Goal: Task Accomplishment & Management: Use online tool/utility

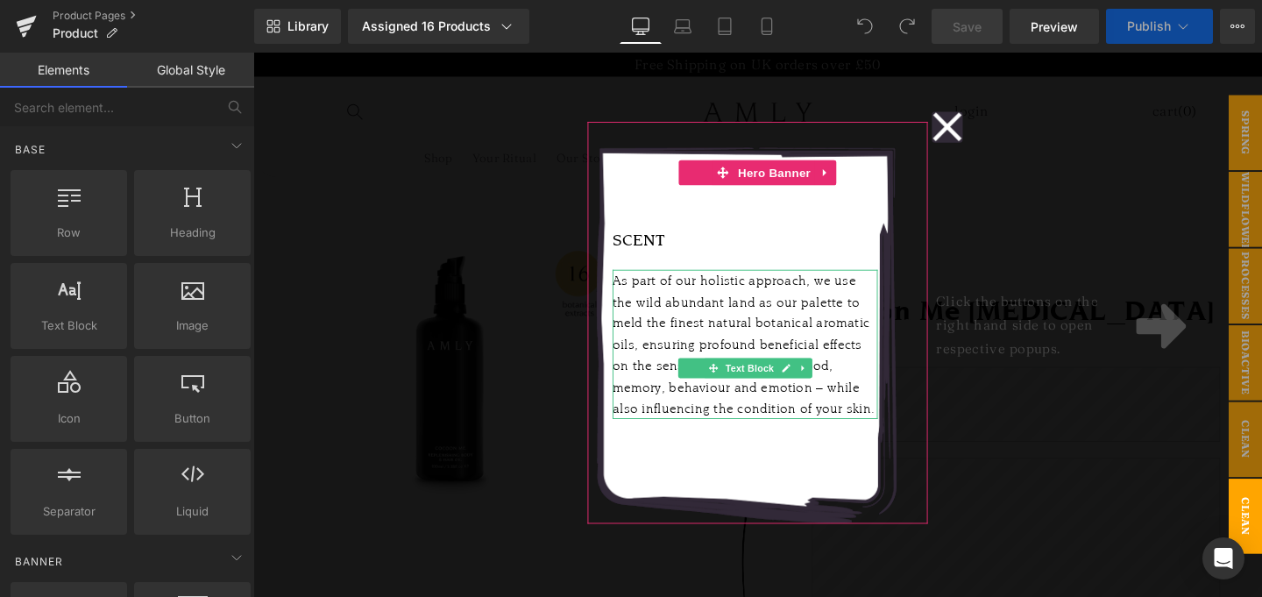
click at [980, 138] on icon at bounding box center [982, 131] width 32 height 88
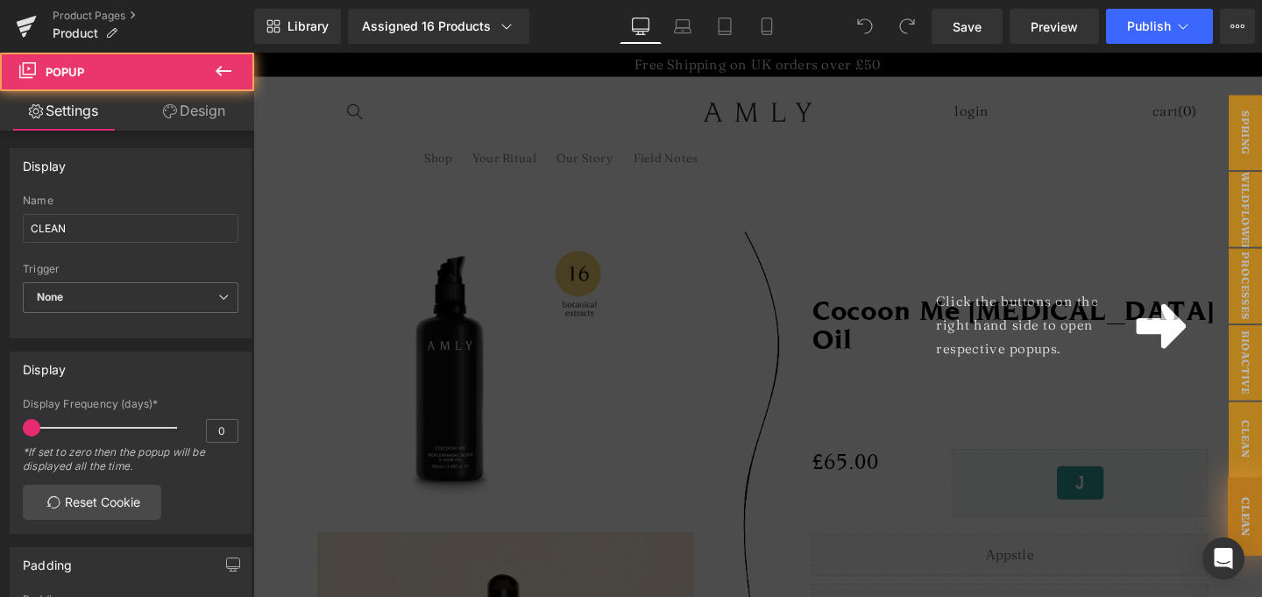
click at [1041, 245] on div "Click the buttons on the right hand side to open respective popups." at bounding box center [783, 339] width 1060 height 572
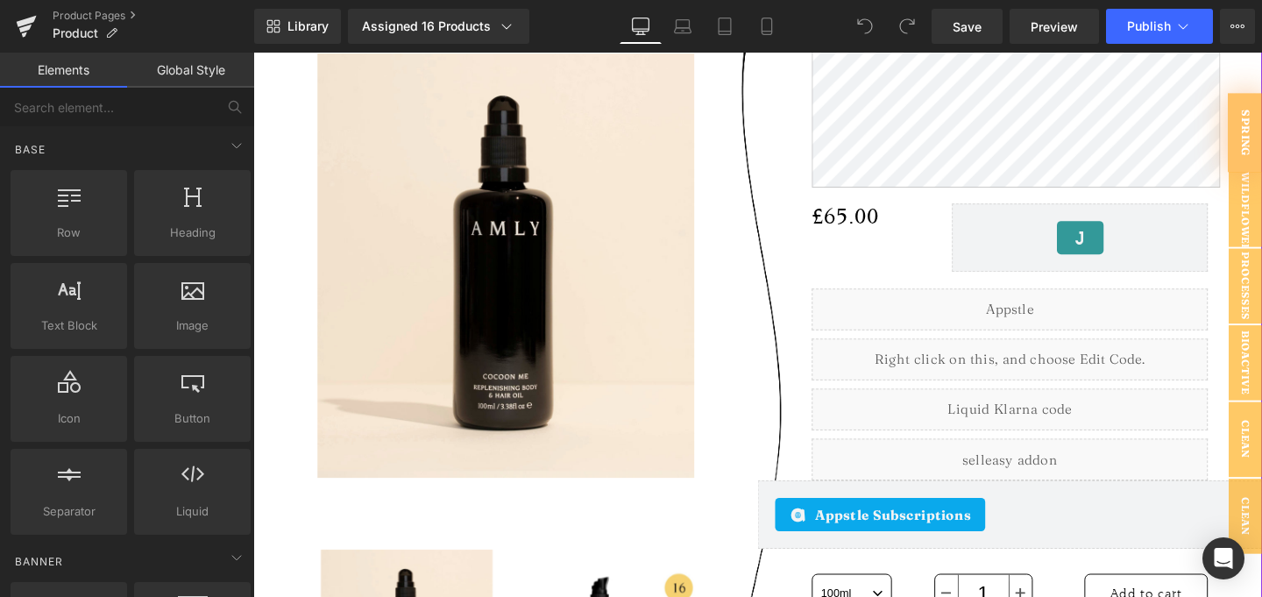
scroll to position [702, 0]
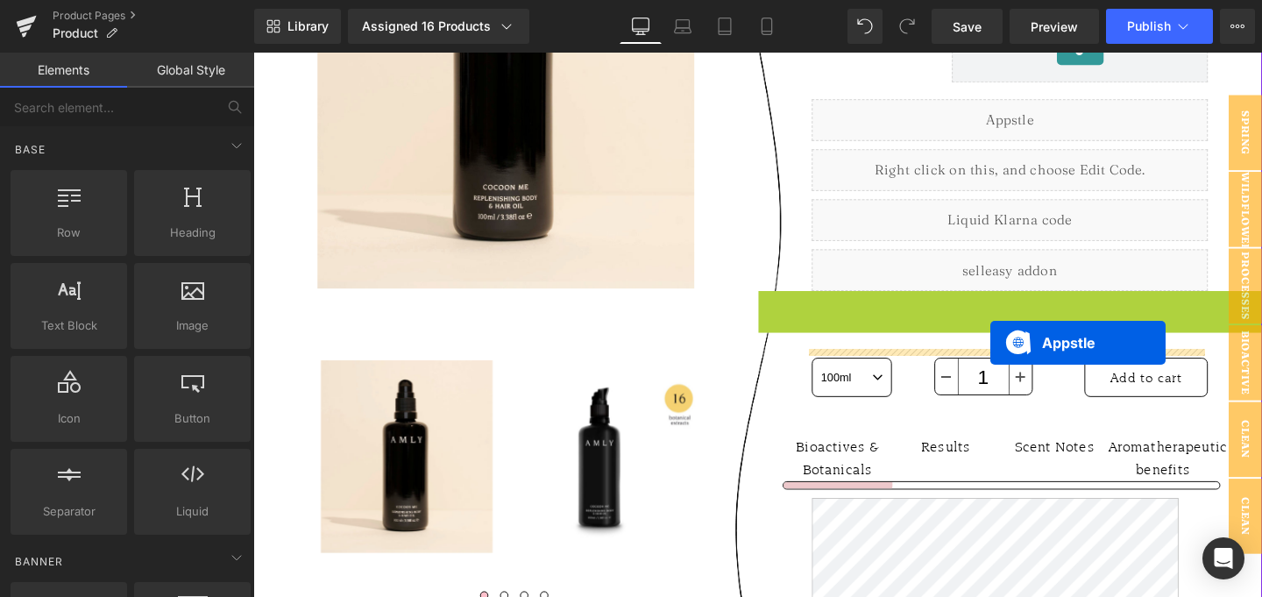
drag, startPoint x: 1011, startPoint y: 375, endPoint x: 1028, endPoint y: 357, distance: 24.2
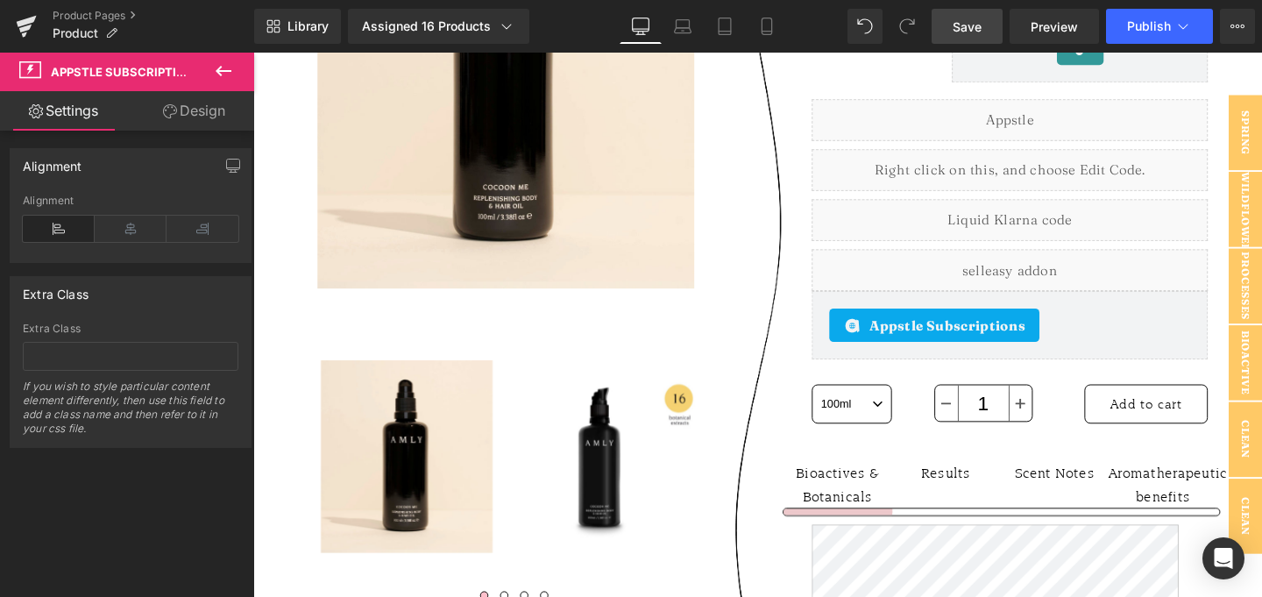
click at [979, 39] on link "Save" at bounding box center [966, 26] width 71 height 35
drag, startPoint x: 675, startPoint y: 29, endPoint x: 698, endPoint y: 30, distance: 23.7
click at [675, 30] on icon at bounding box center [683, 27] width 18 height 18
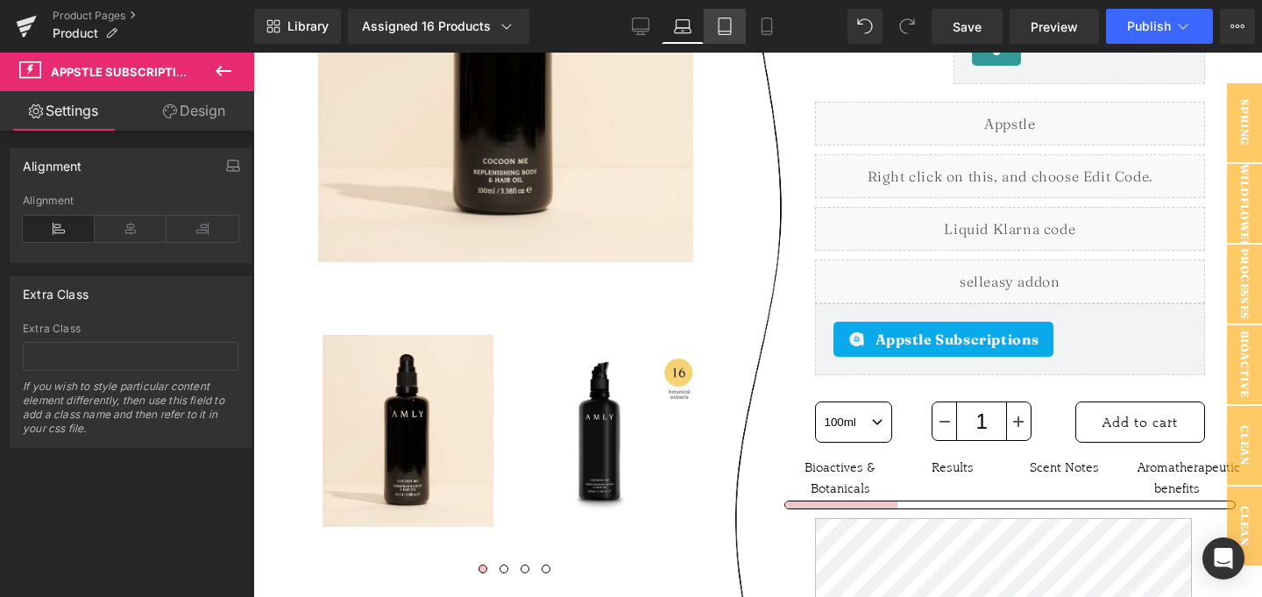
click at [718, 30] on icon at bounding box center [725, 27] width 18 height 18
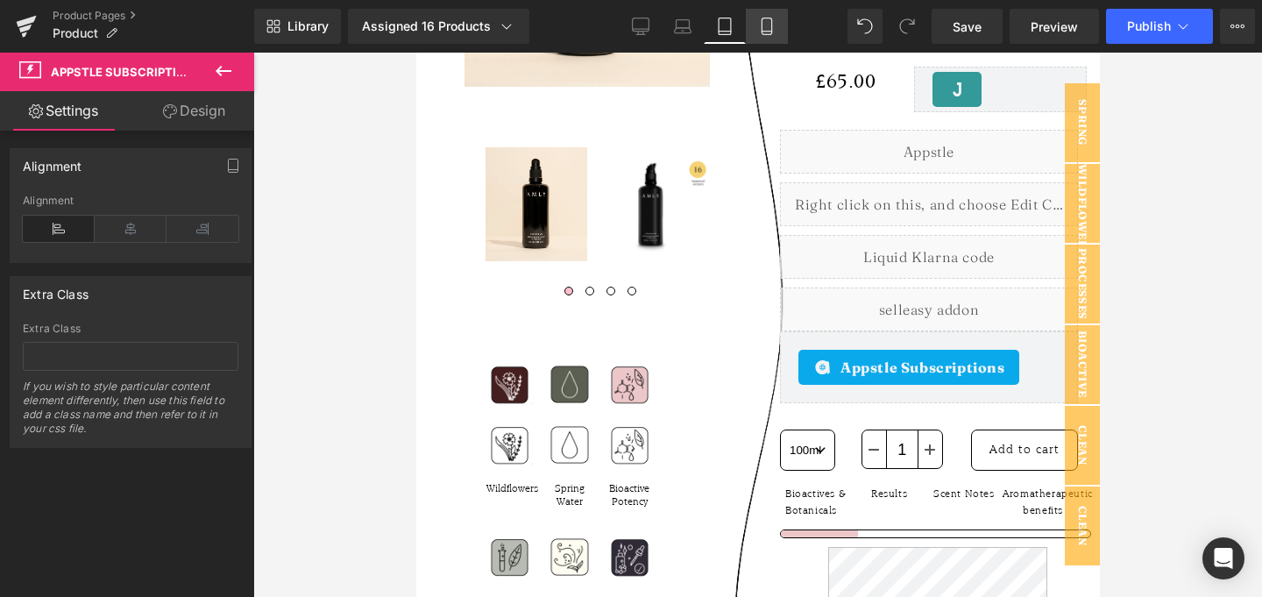
click at [778, 36] on link "Mobile" at bounding box center [767, 26] width 42 height 35
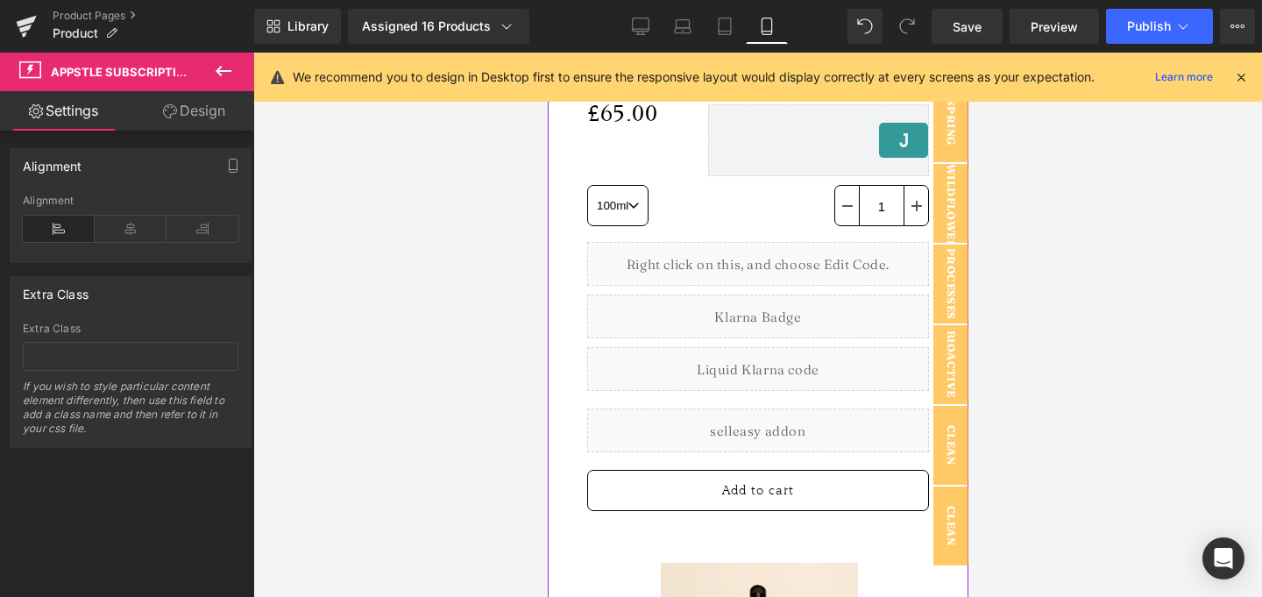
scroll to position [824, 0]
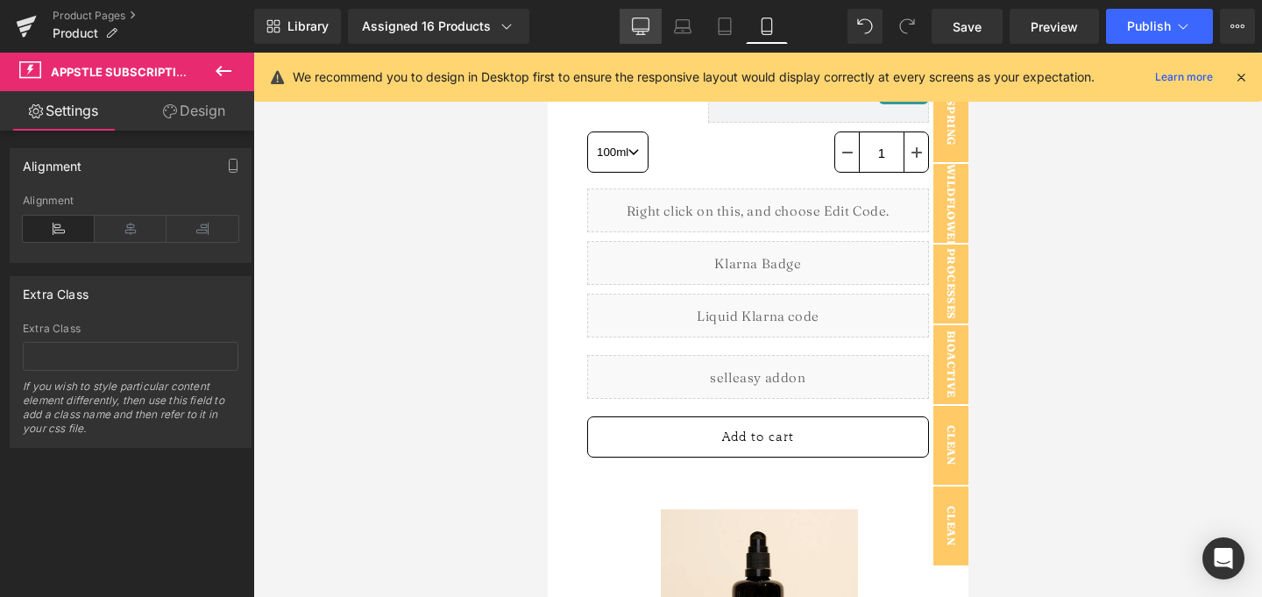
click at [636, 25] on icon at bounding box center [641, 27] width 18 height 18
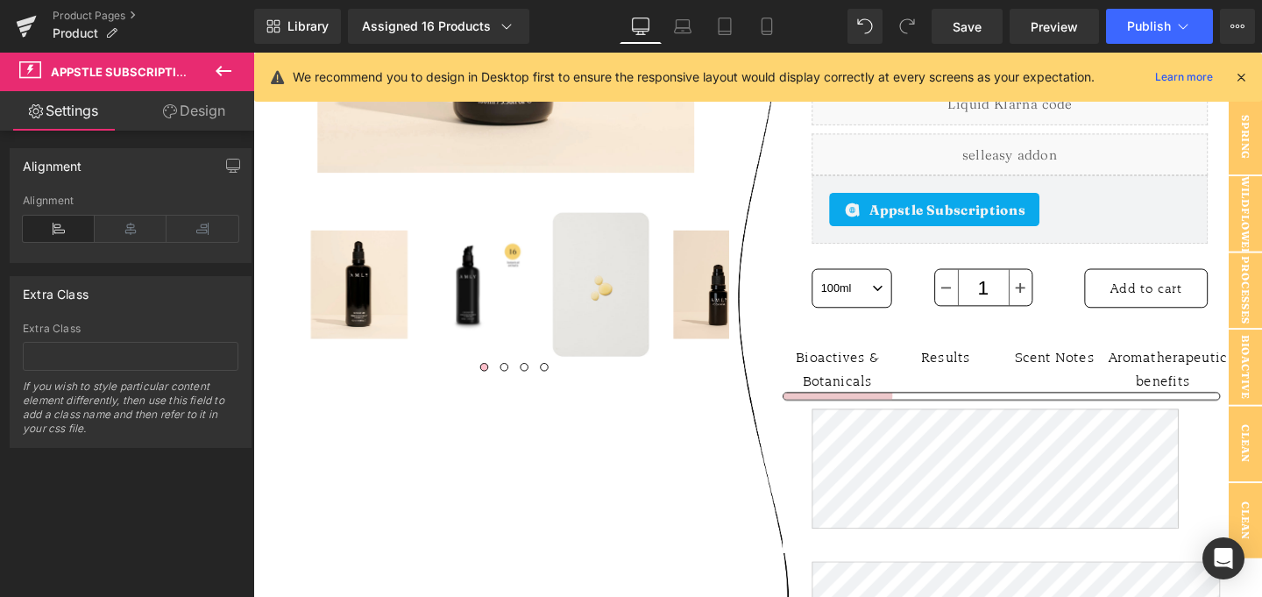
scroll to position [830, 0]
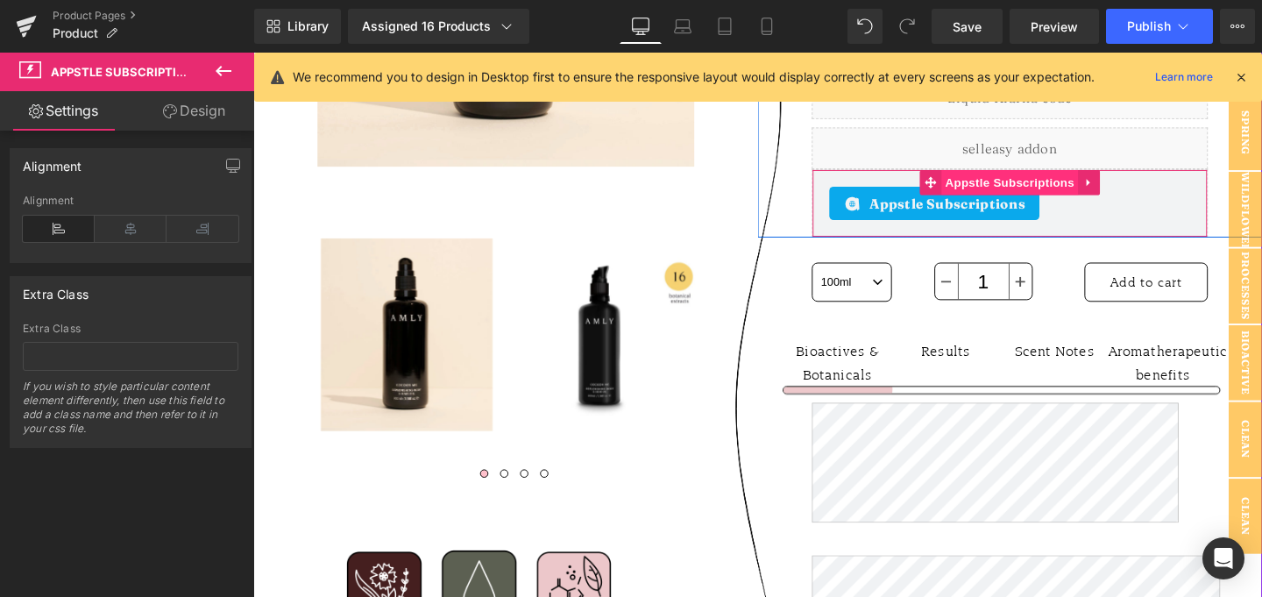
click at [1080, 202] on span "Appstle Subscriptions" at bounding box center [1048, 189] width 145 height 26
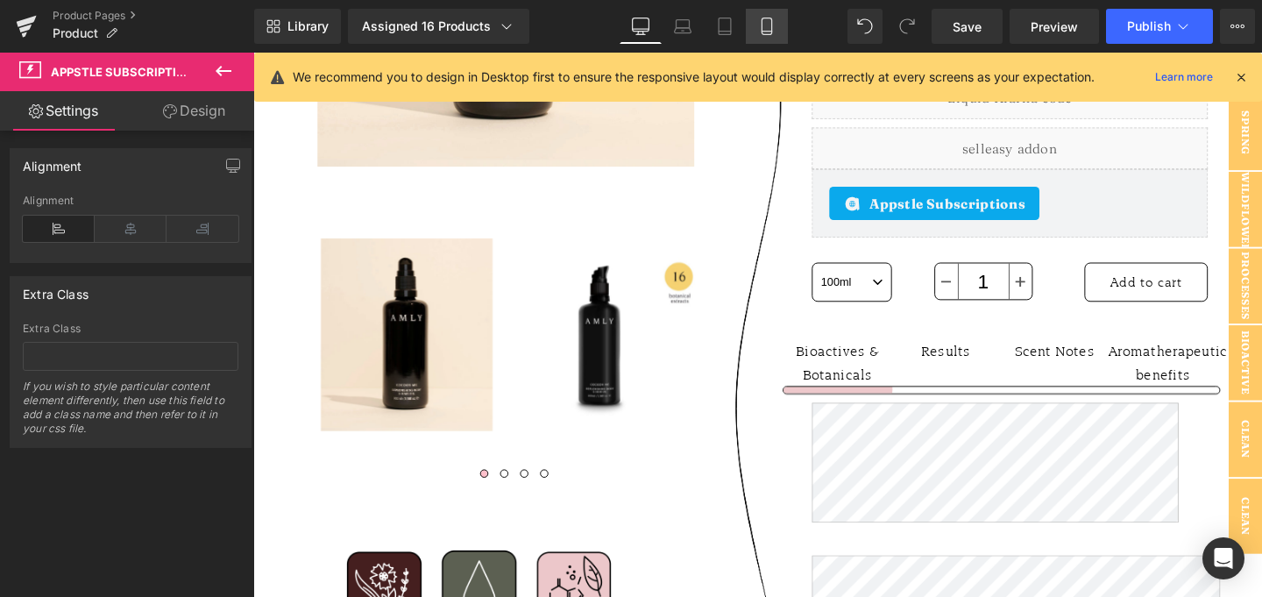
click at [761, 39] on link "Mobile" at bounding box center [767, 26] width 42 height 35
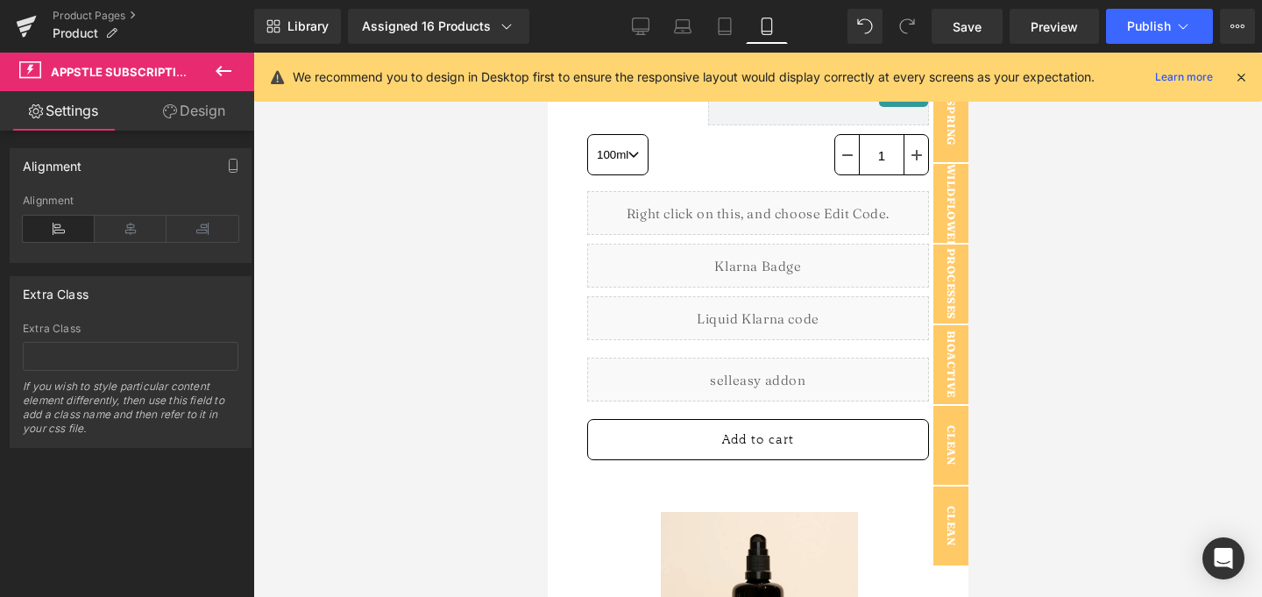
scroll to position [822, 0]
click at [707, 445] on div "Liquid Liquid Liquid Liquid Add to cart (P) Cart Button" at bounding box center [757, 324] width 342 height 269
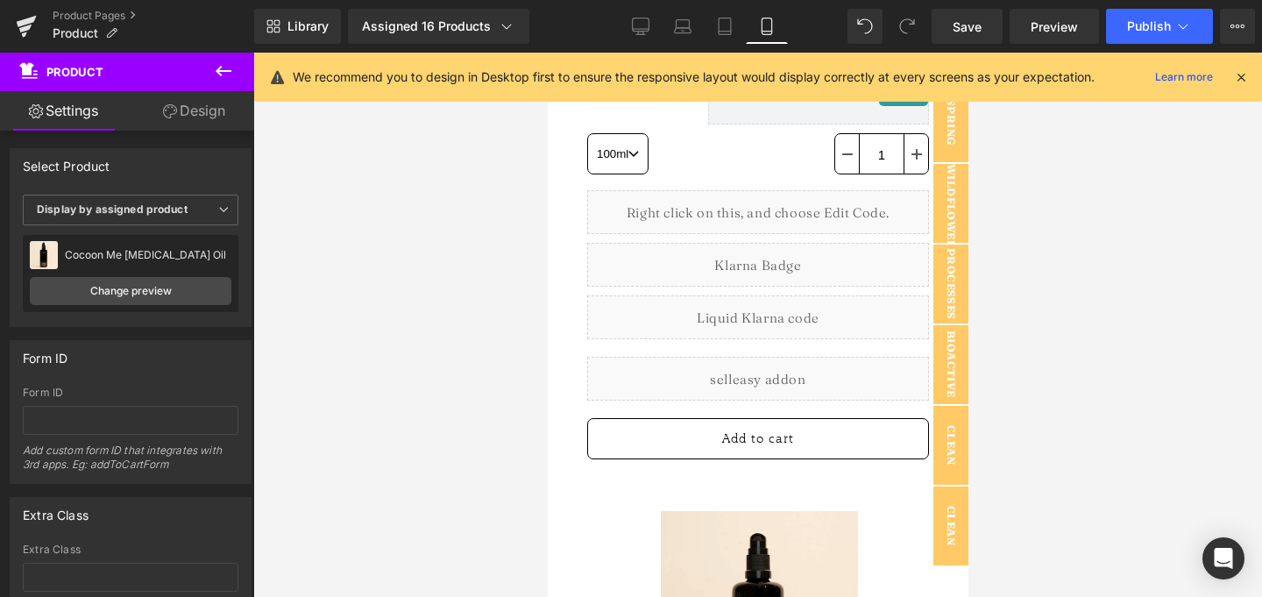
click at [208, 68] on button at bounding box center [223, 72] width 61 height 39
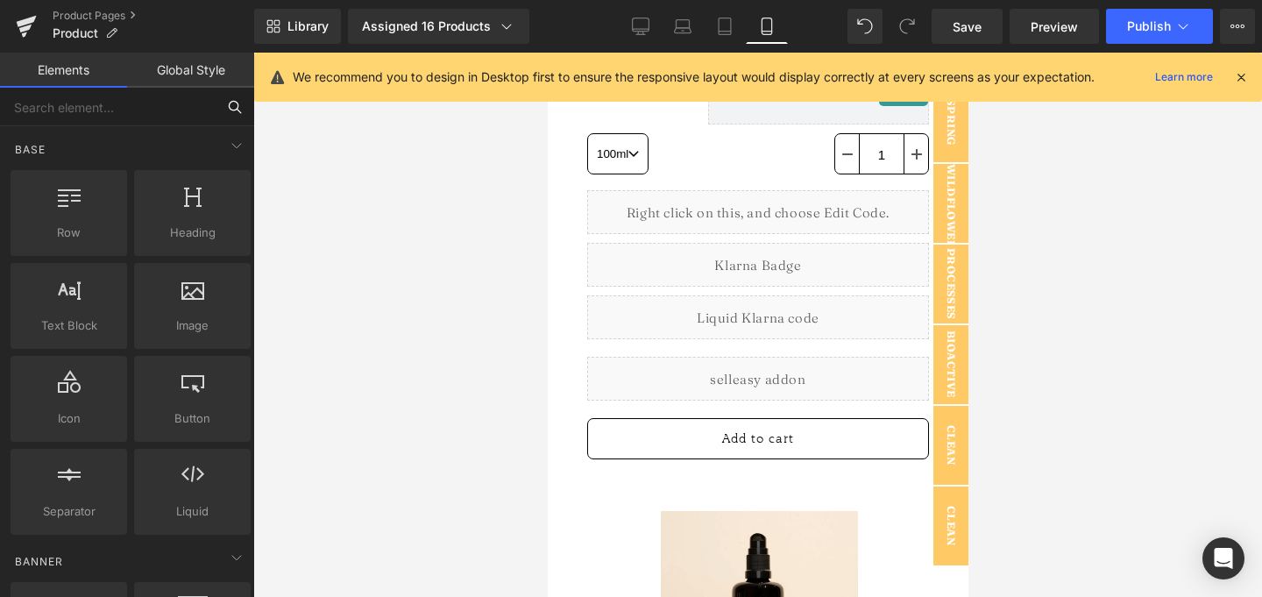
click at [122, 103] on input "text" at bounding box center [108, 107] width 216 height 39
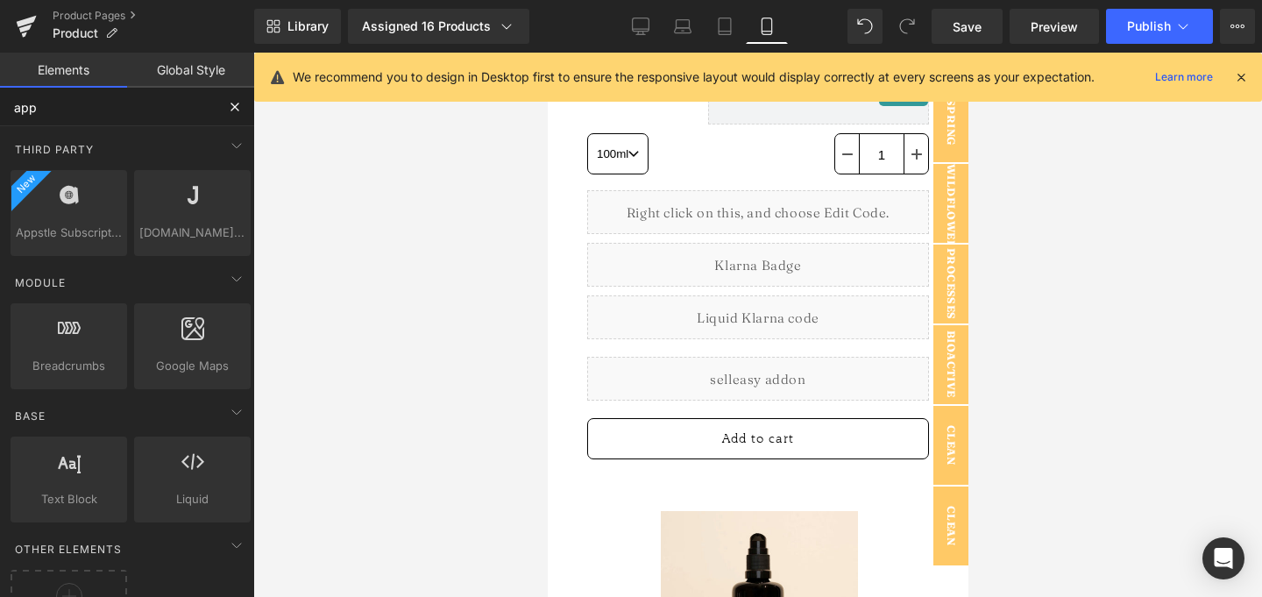
type input "apps"
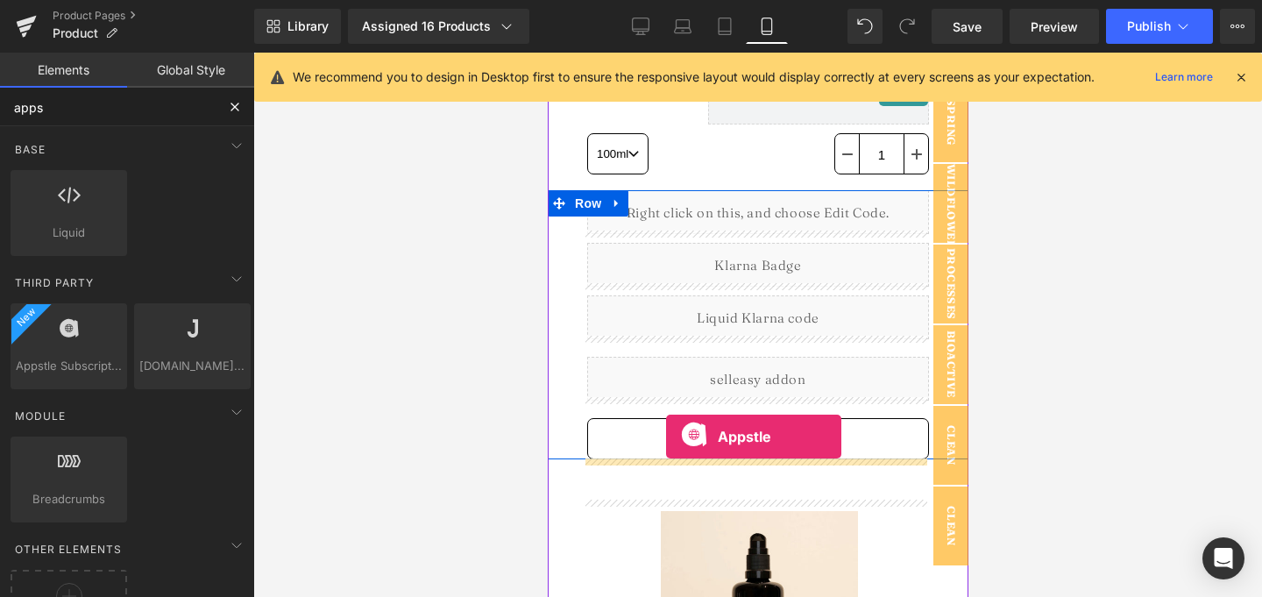
drag, startPoint x: 609, startPoint y: 376, endPoint x: 665, endPoint y: 436, distance: 82.5
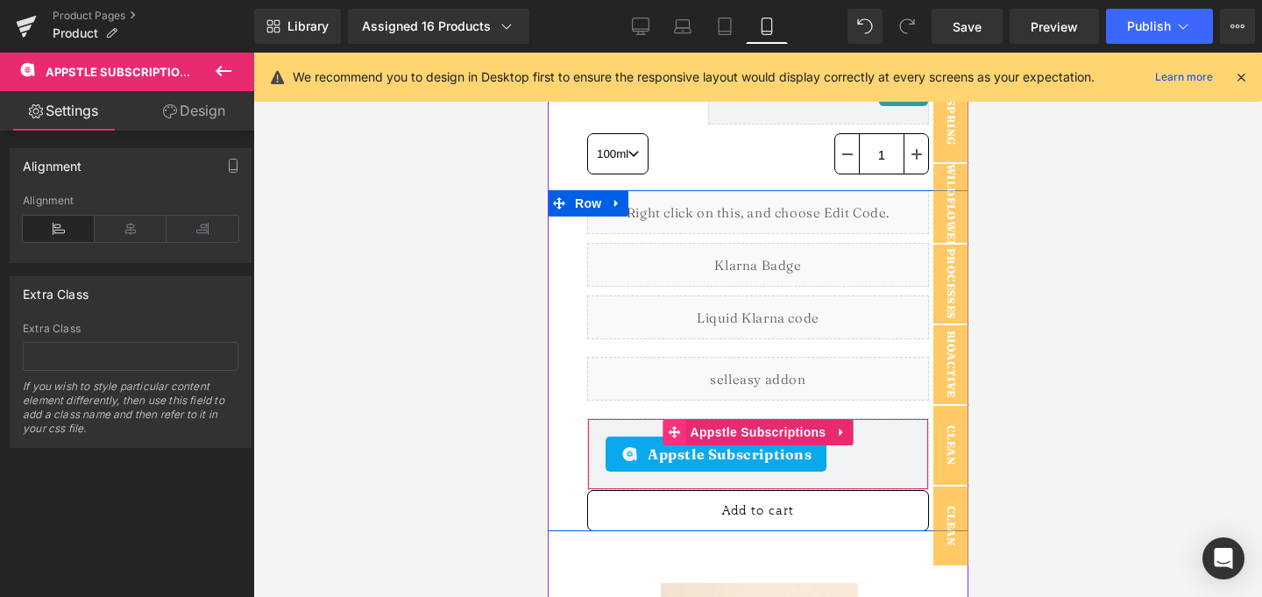
click at [672, 445] on span at bounding box center [673, 432] width 23 height 26
click at [727, 464] on span "Appstle Subscriptions" at bounding box center [729, 453] width 165 height 21
click at [733, 445] on span "Appstle Subscriptions" at bounding box center [757, 432] width 145 height 26
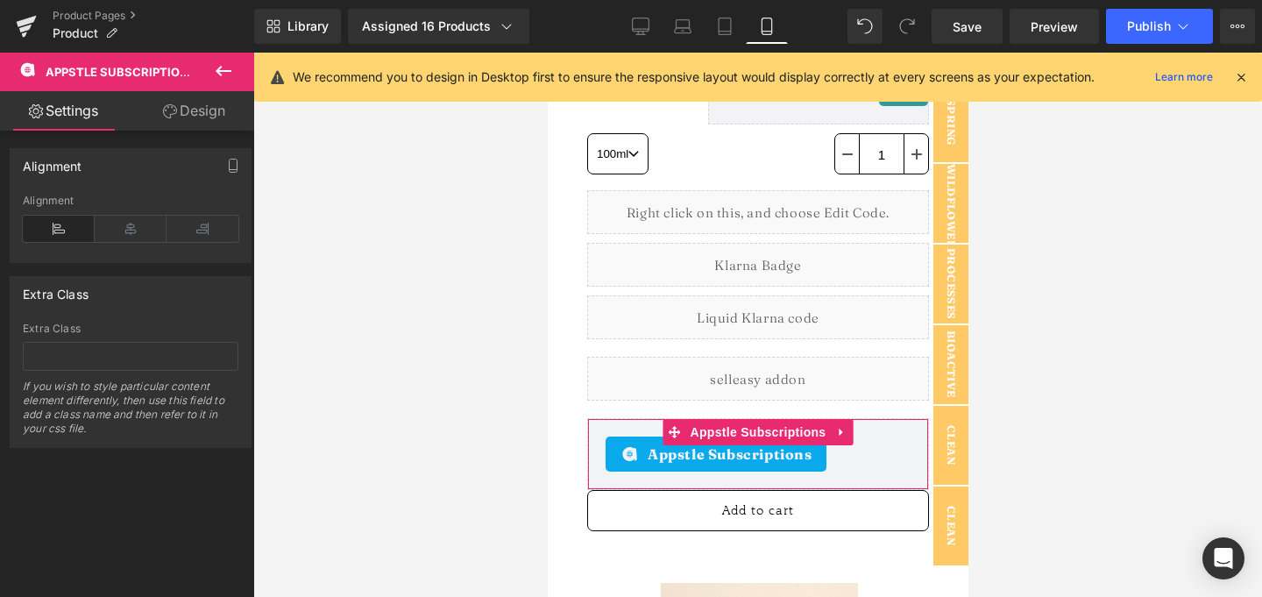
click at [174, 110] on link "Design" at bounding box center [194, 110] width 127 height 39
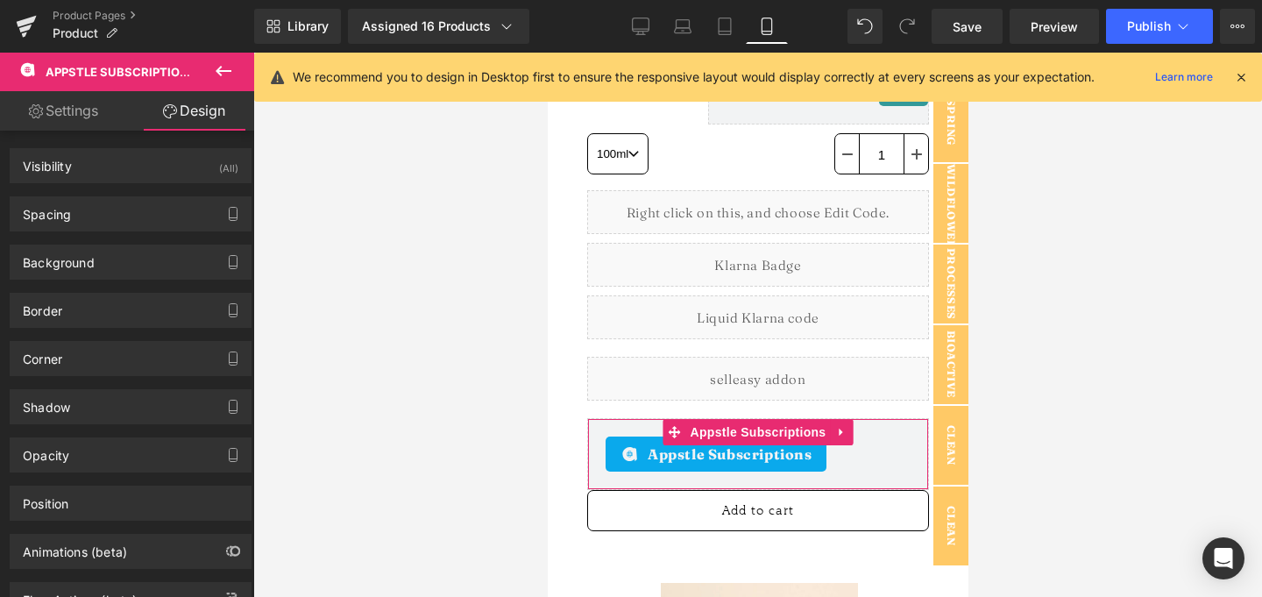
click at [89, 108] on link "Settings" at bounding box center [63, 110] width 127 height 39
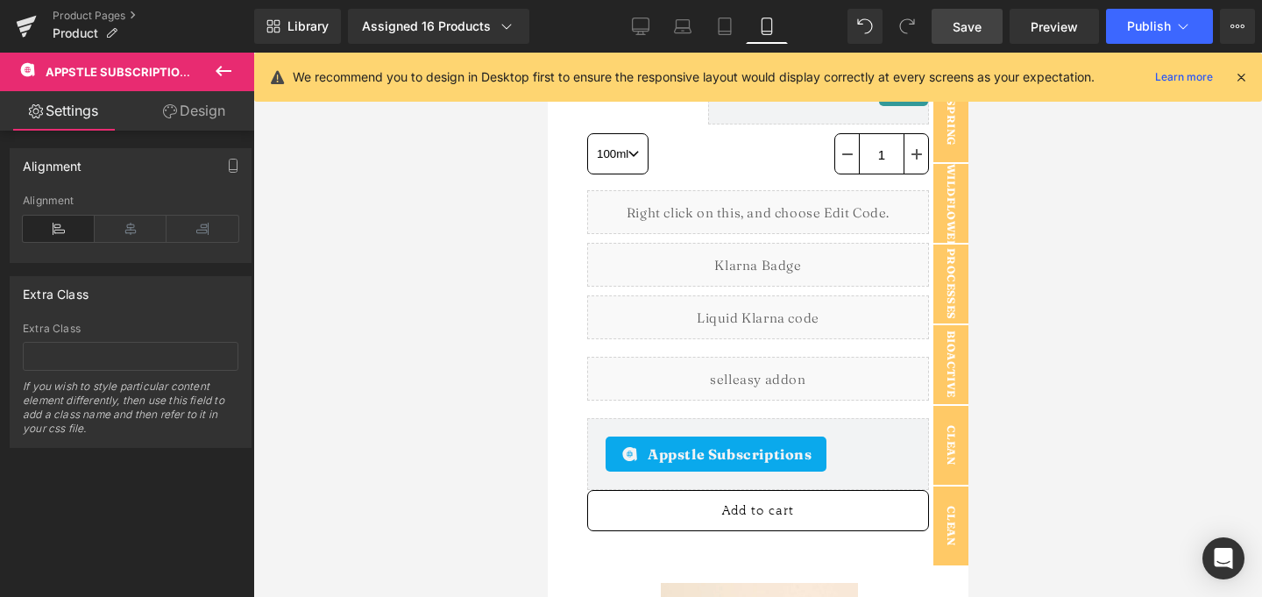
click at [967, 26] on span "Save" at bounding box center [966, 27] width 29 height 18
click at [1160, 22] on span "Publish" at bounding box center [1149, 26] width 44 height 14
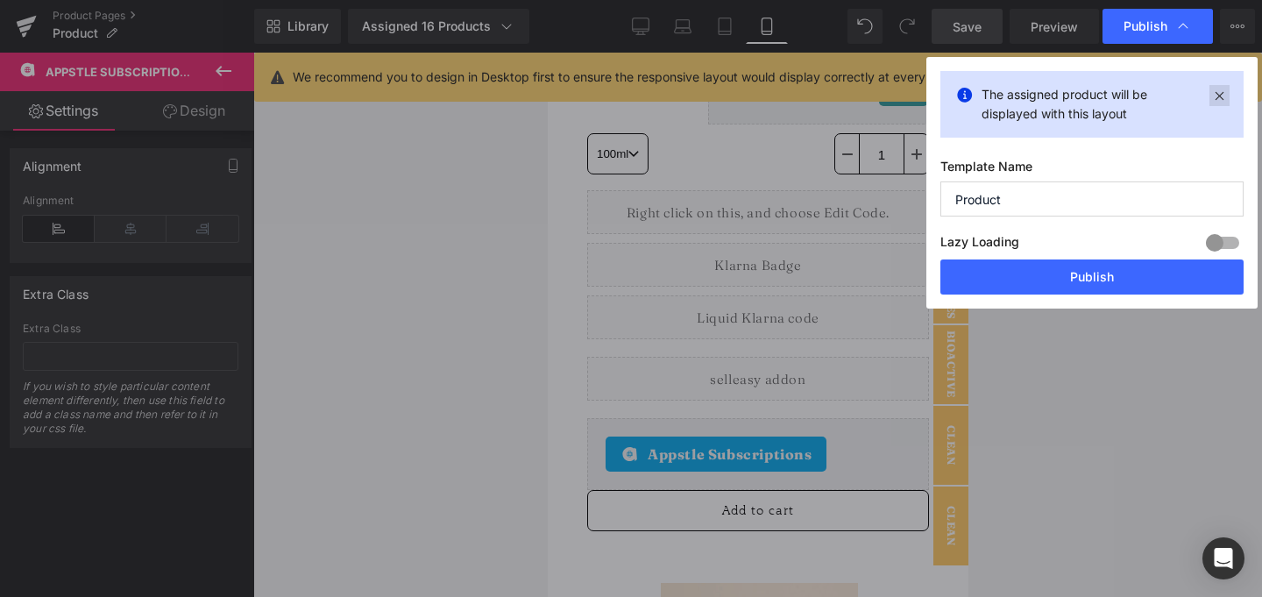
click at [1223, 95] on icon at bounding box center [1219, 95] width 20 height 21
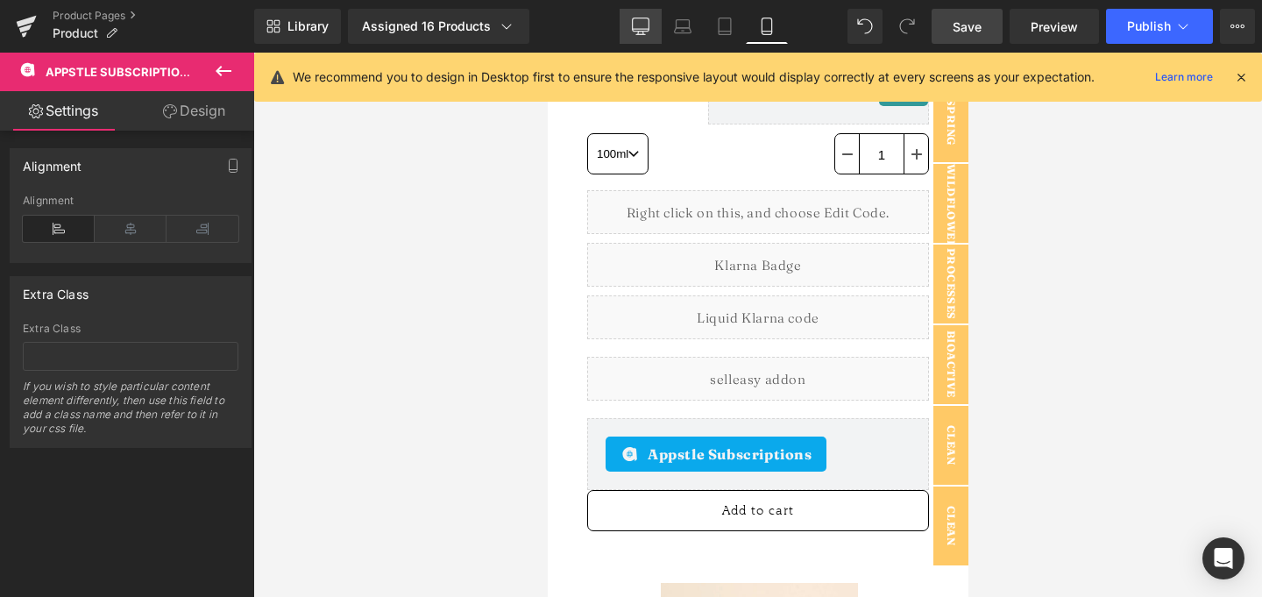
click at [636, 38] on link "Desktop" at bounding box center [640, 26] width 42 height 35
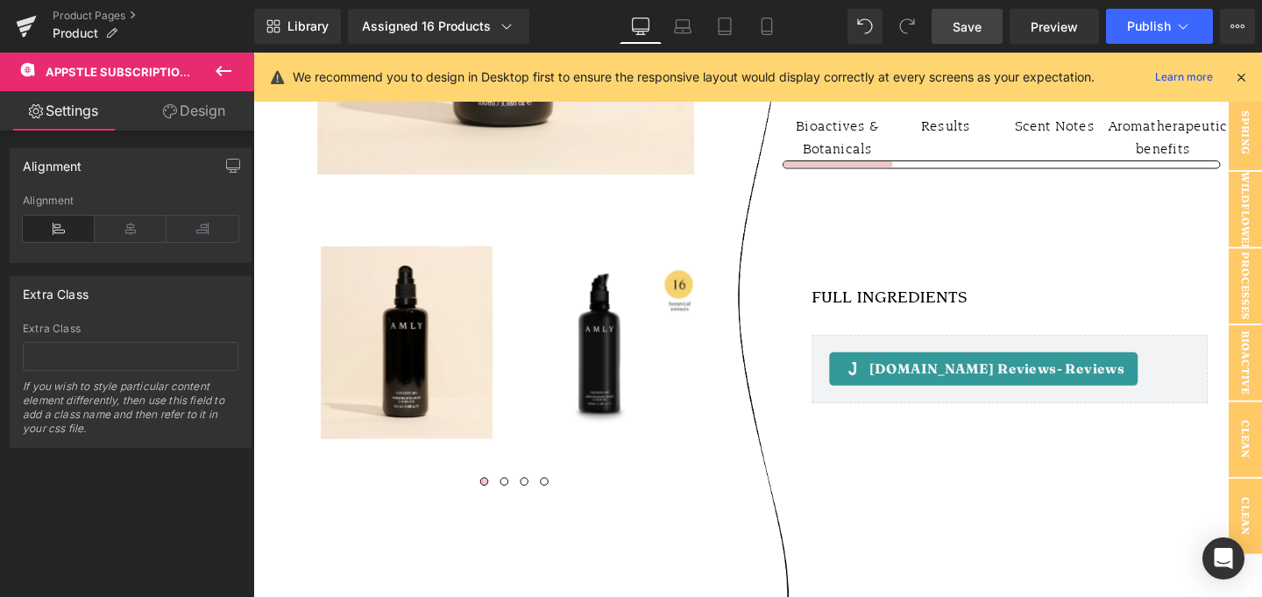
scroll to position [0, 0]
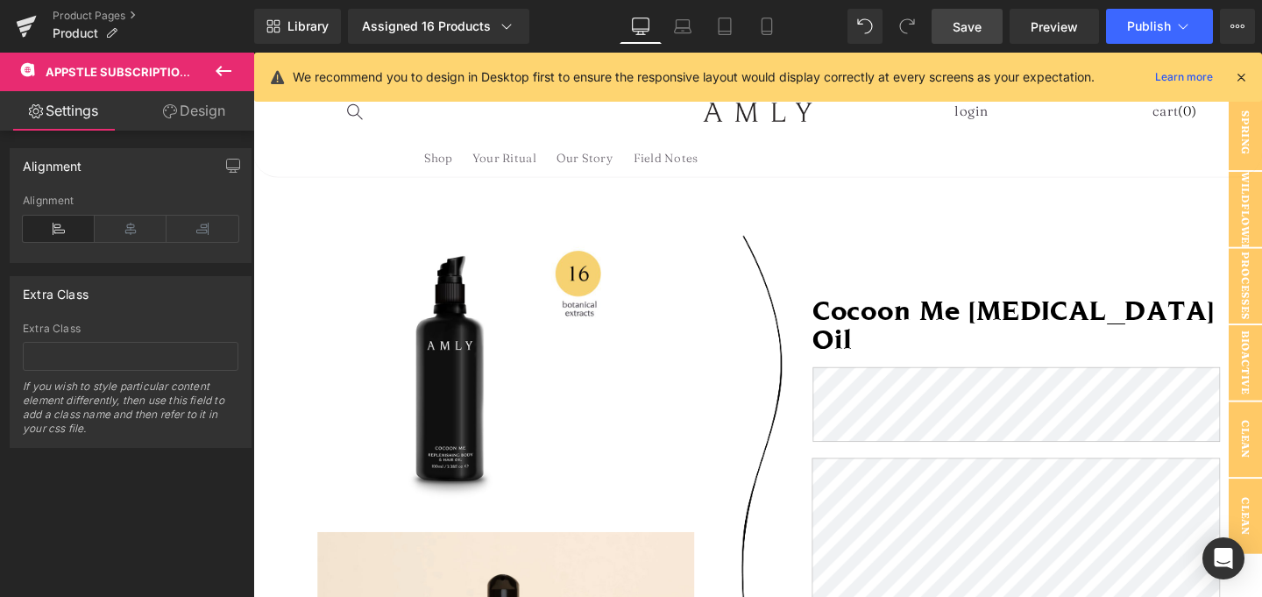
click at [1243, 74] on icon at bounding box center [1241, 77] width 16 height 16
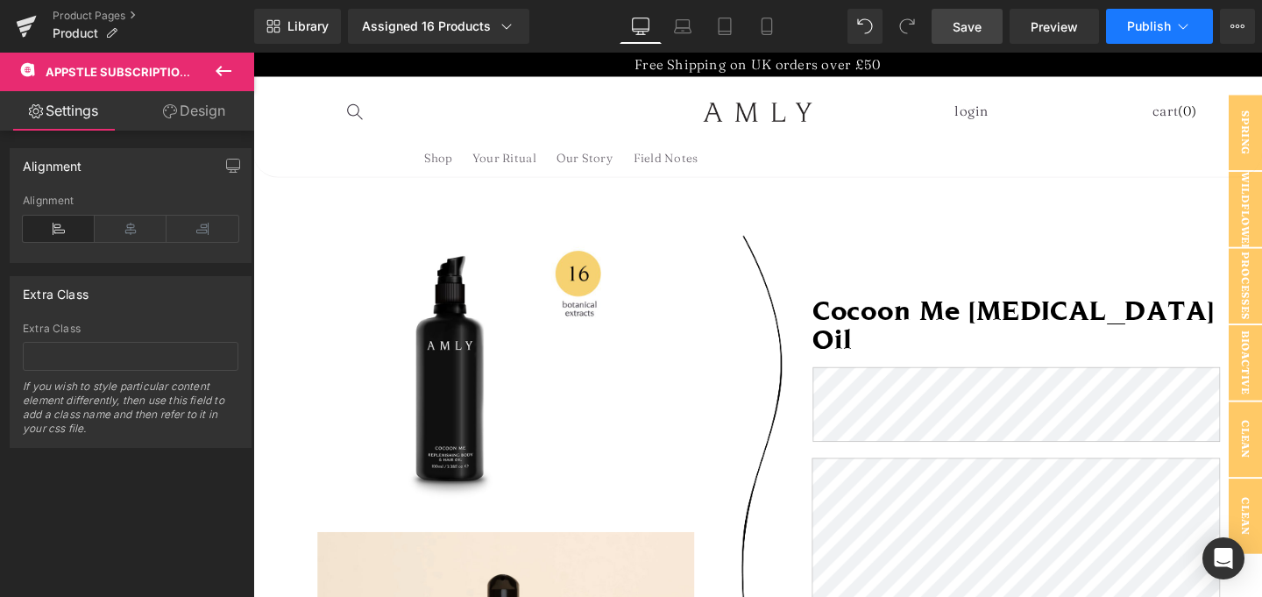
click at [1175, 18] on icon at bounding box center [1183, 27] width 18 height 18
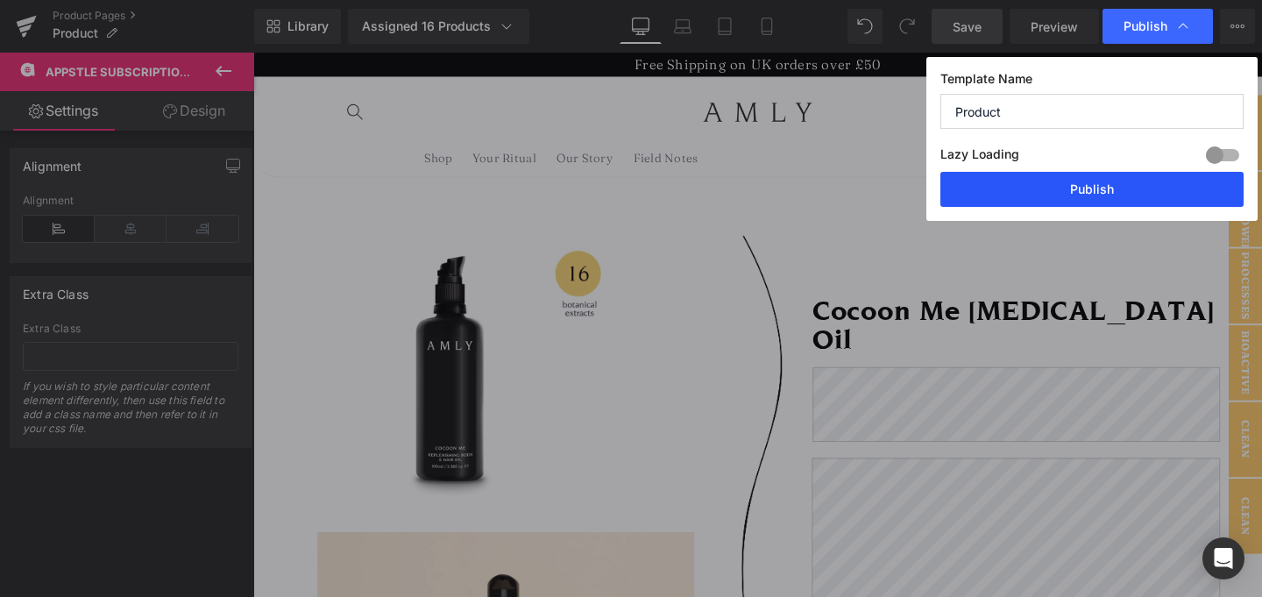
click at [1116, 192] on button "Publish" at bounding box center [1091, 189] width 303 height 35
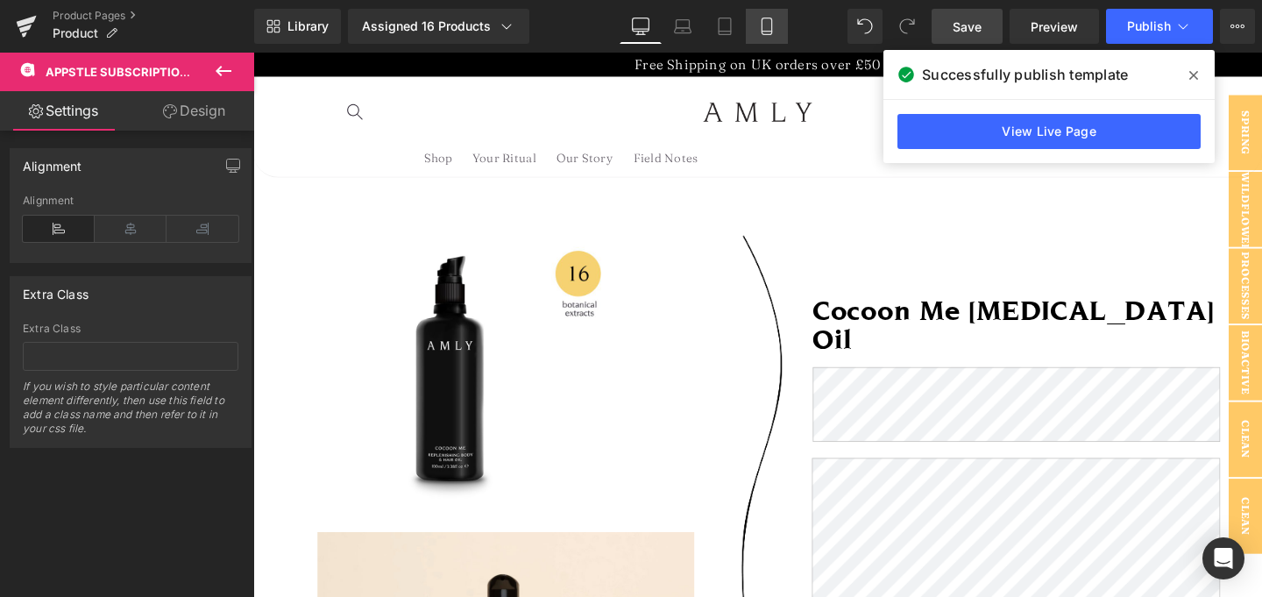
click at [759, 26] on icon at bounding box center [767, 27] width 18 height 18
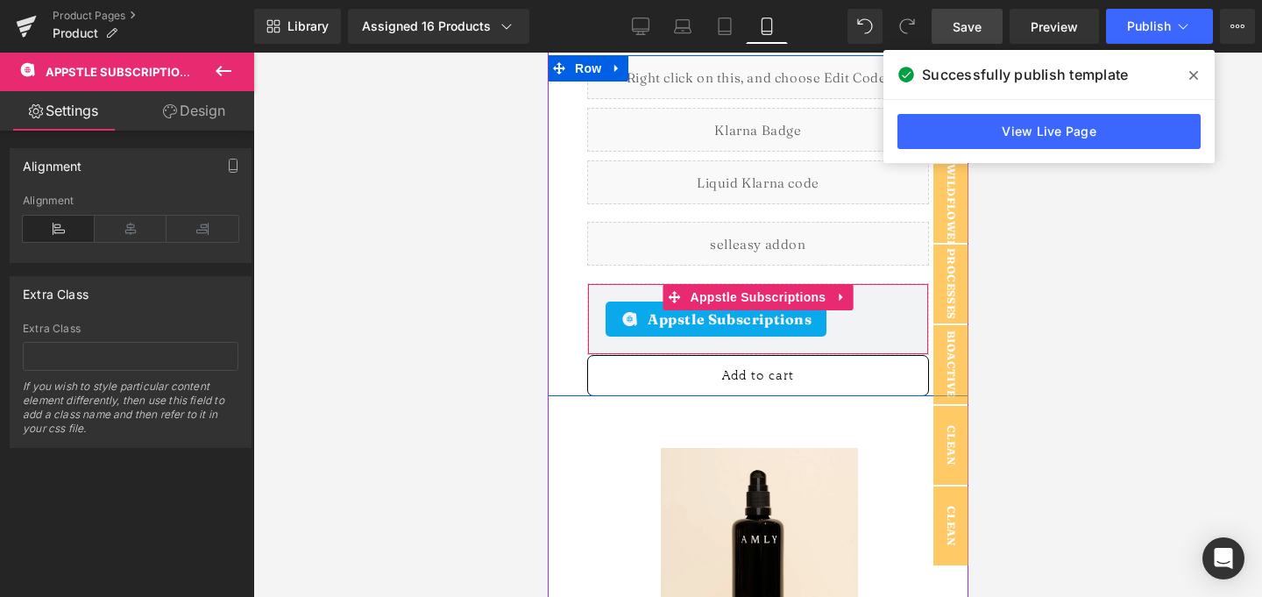
scroll to position [950, 0]
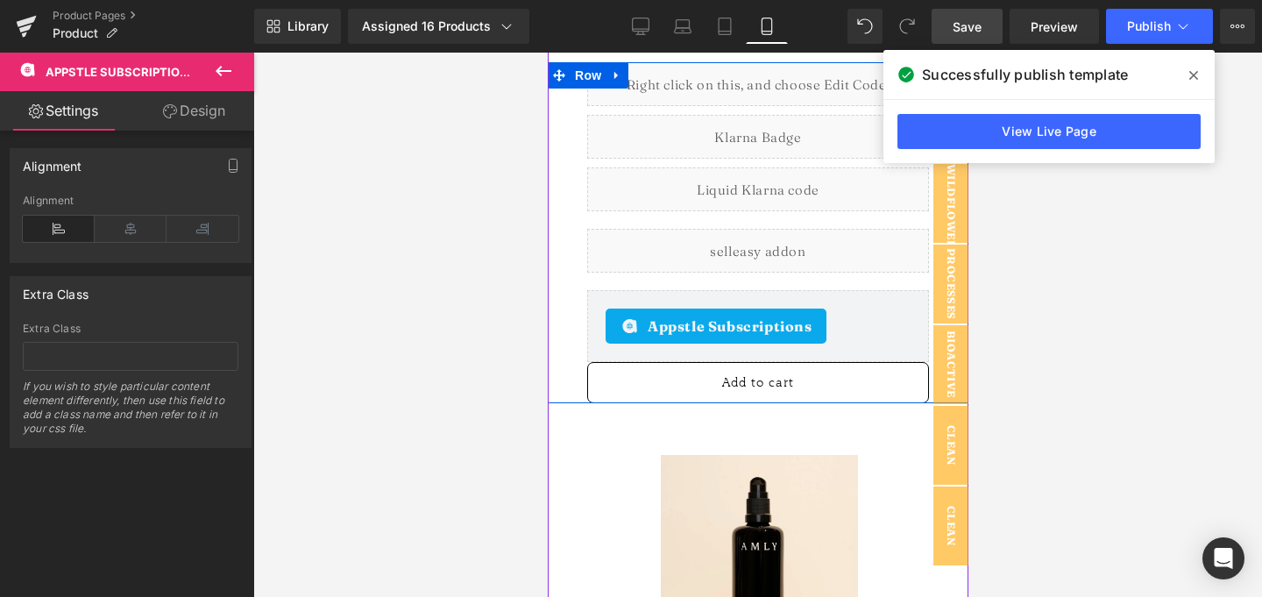
click at [786, 106] on div "Liquid" at bounding box center [757, 84] width 342 height 44
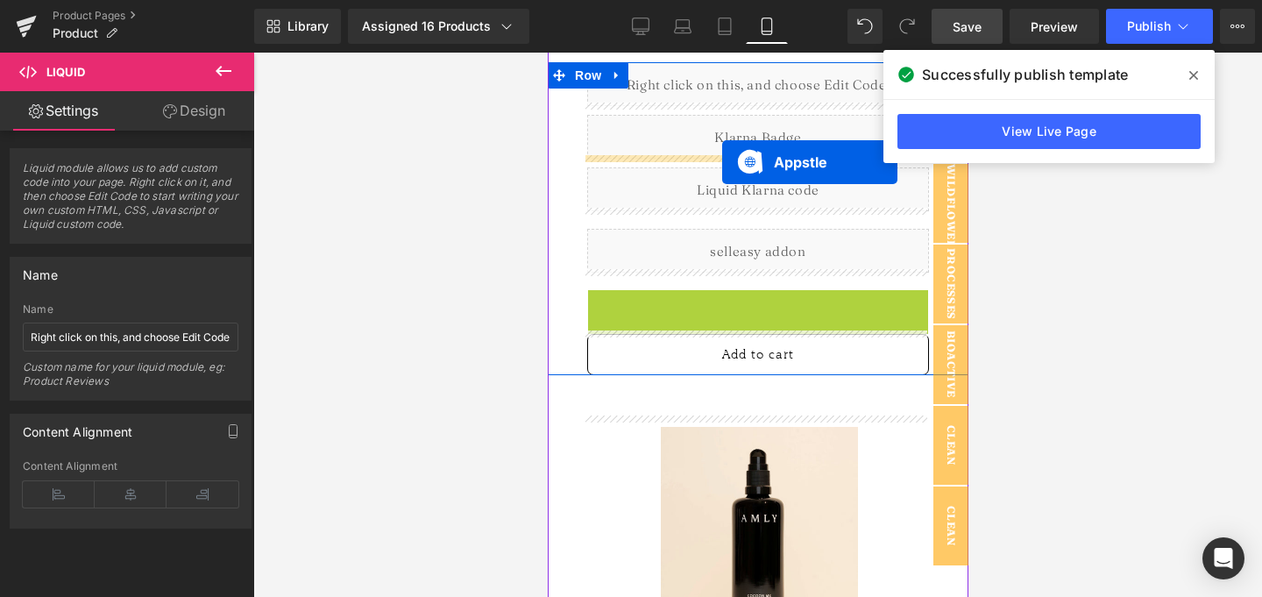
drag, startPoint x: 716, startPoint y: 343, endPoint x: 721, endPoint y: 162, distance: 180.6
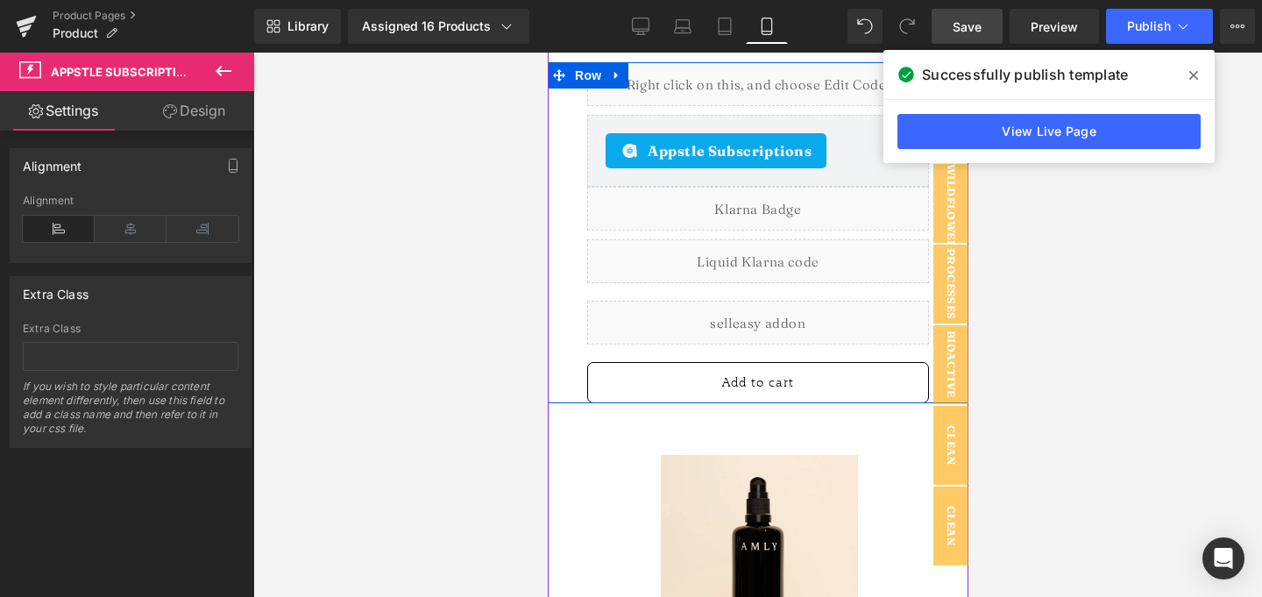
click at [738, 87] on span "Liquid" at bounding box center [749, 76] width 38 height 21
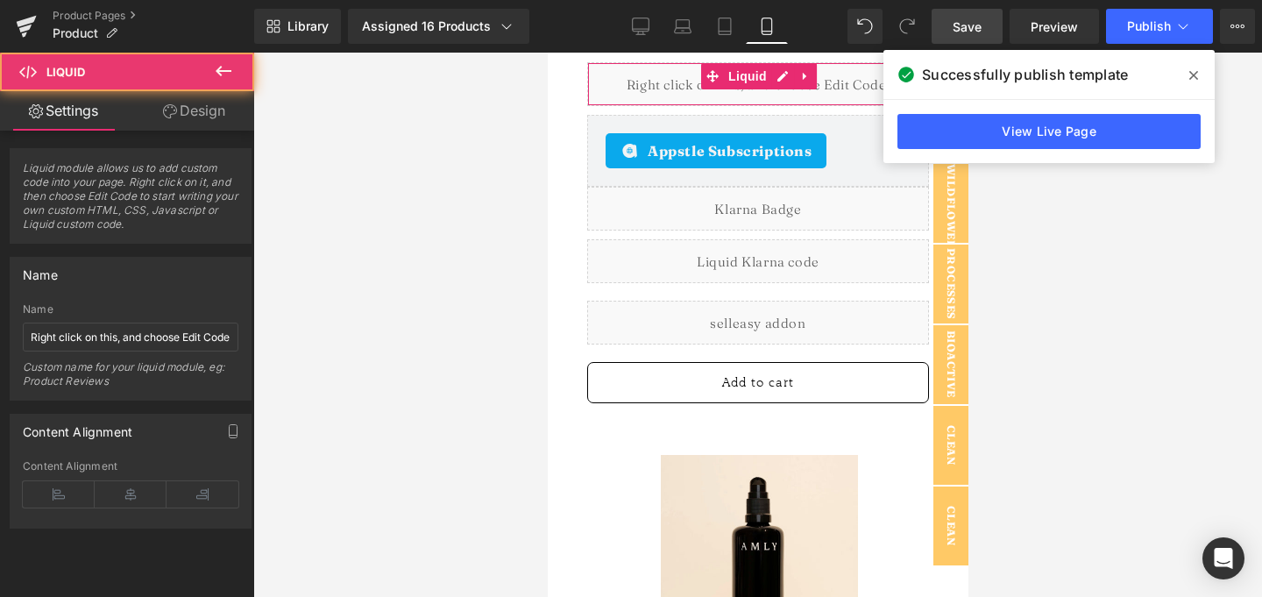
click at [209, 111] on link "Design" at bounding box center [194, 110] width 127 height 39
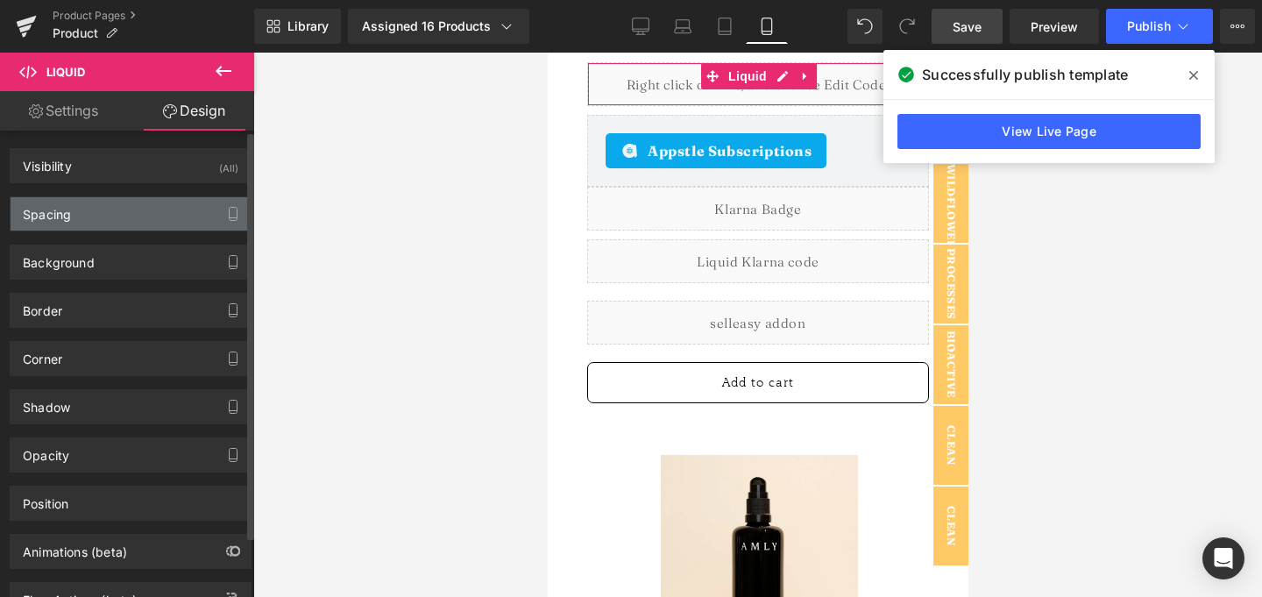
click at [116, 212] on div "Spacing" at bounding box center [131, 213] width 240 height 33
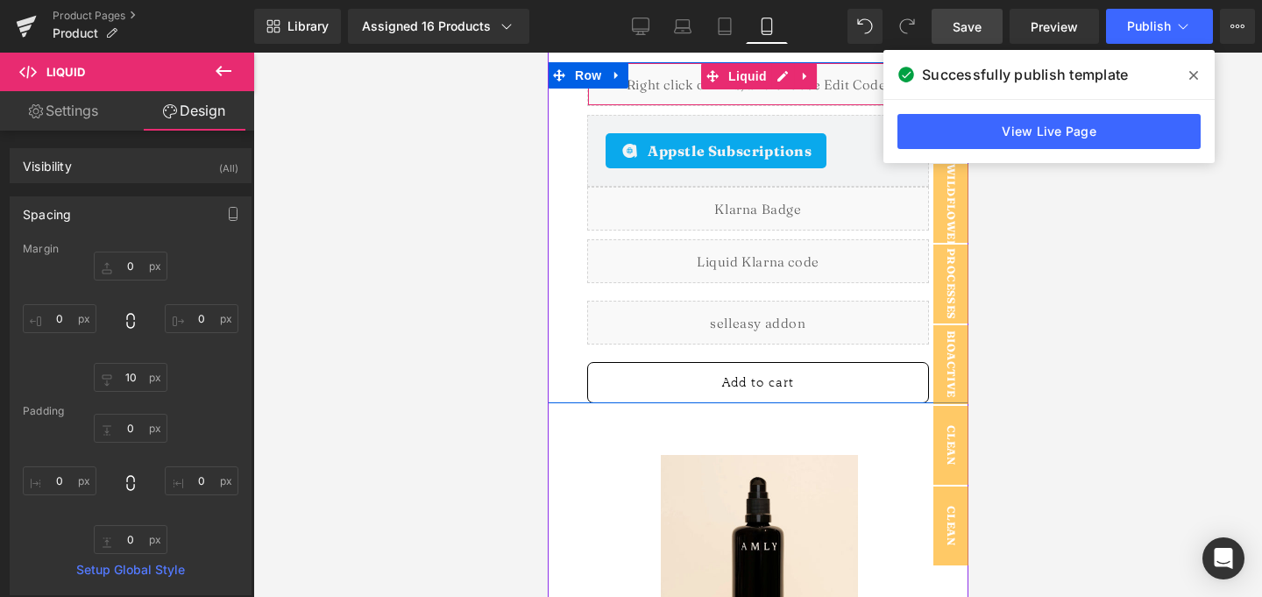
click at [715, 106] on div "Liquid" at bounding box center [757, 84] width 342 height 44
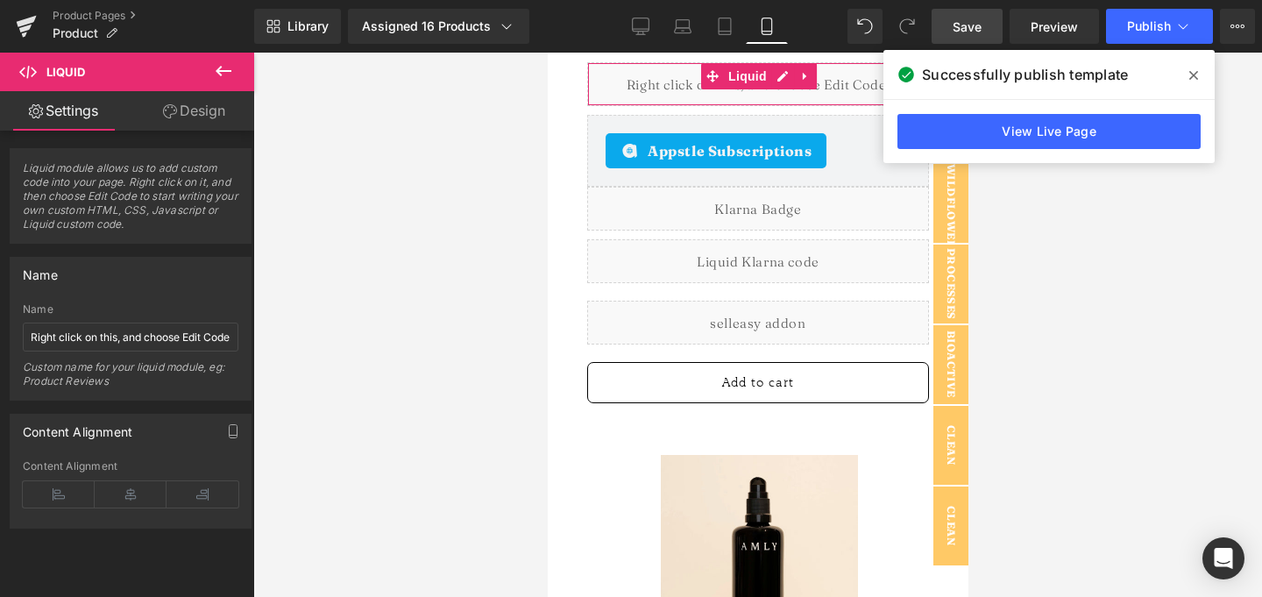
click at [215, 121] on link "Design" at bounding box center [194, 110] width 127 height 39
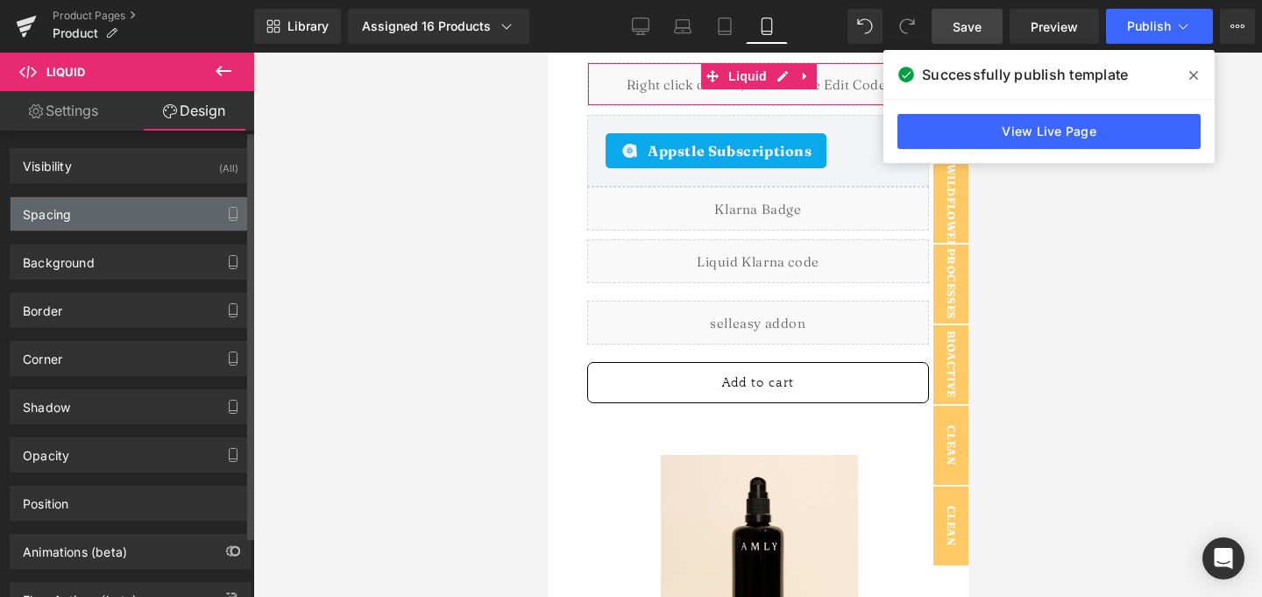
click at [131, 217] on div "Spacing" at bounding box center [131, 213] width 240 height 33
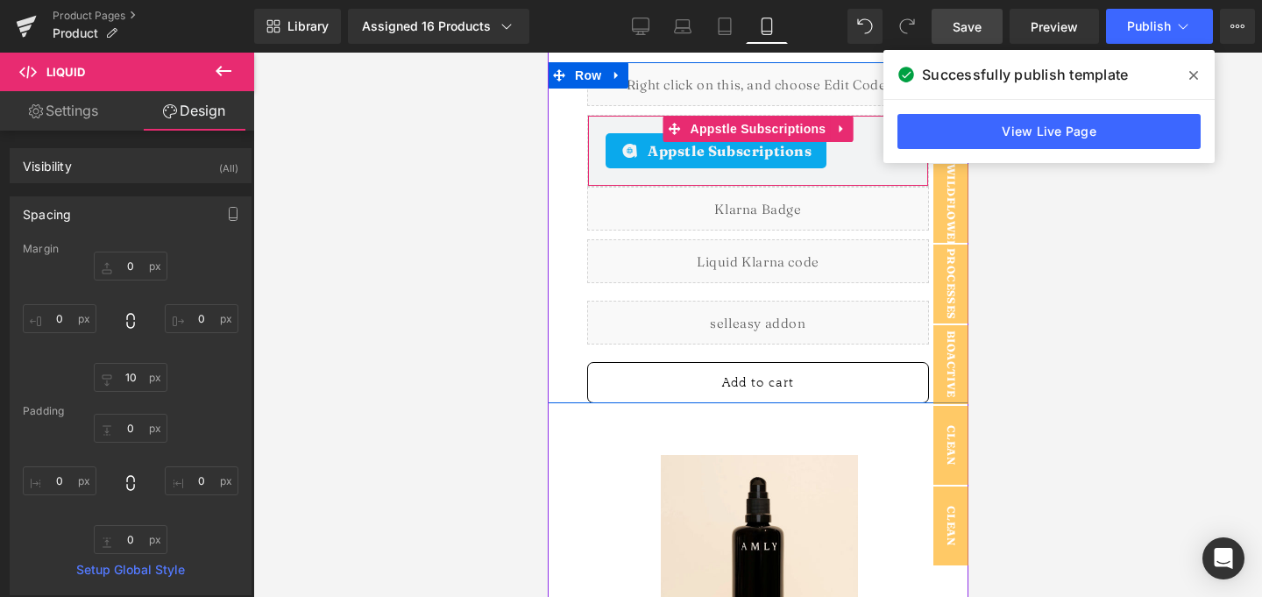
click at [683, 168] on div "Appstle Subscriptions" at bounding box center [715, 150] width 221 height 35
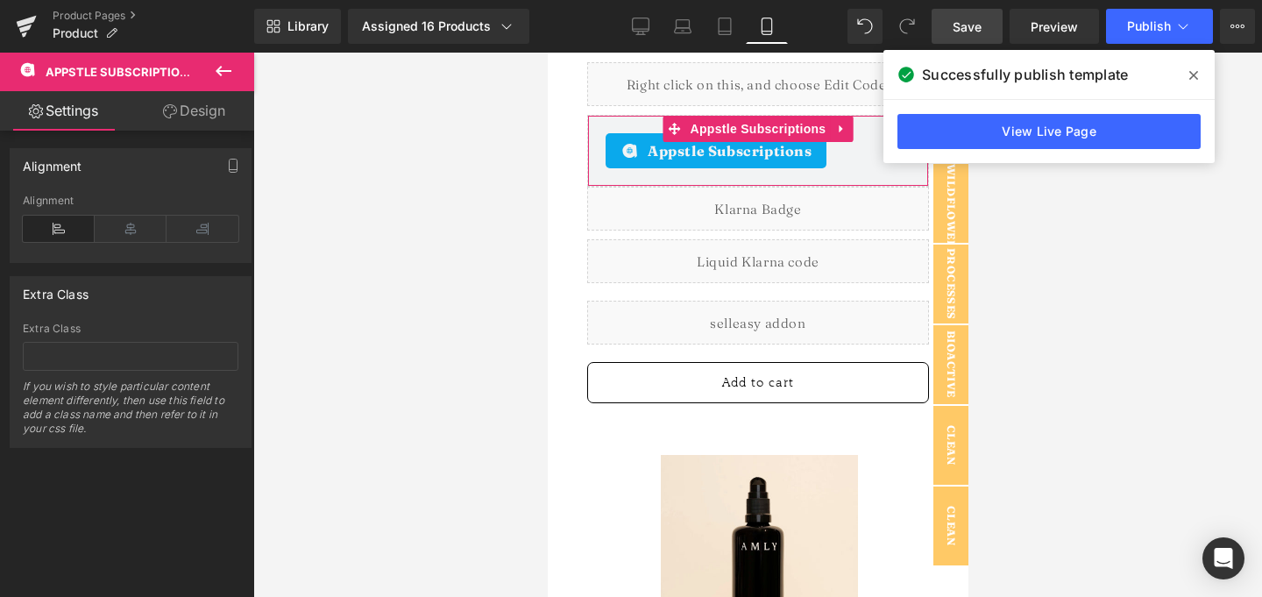
click at [175, 108] on link "Design" at bounding box center [194, 110] width 127 height 39
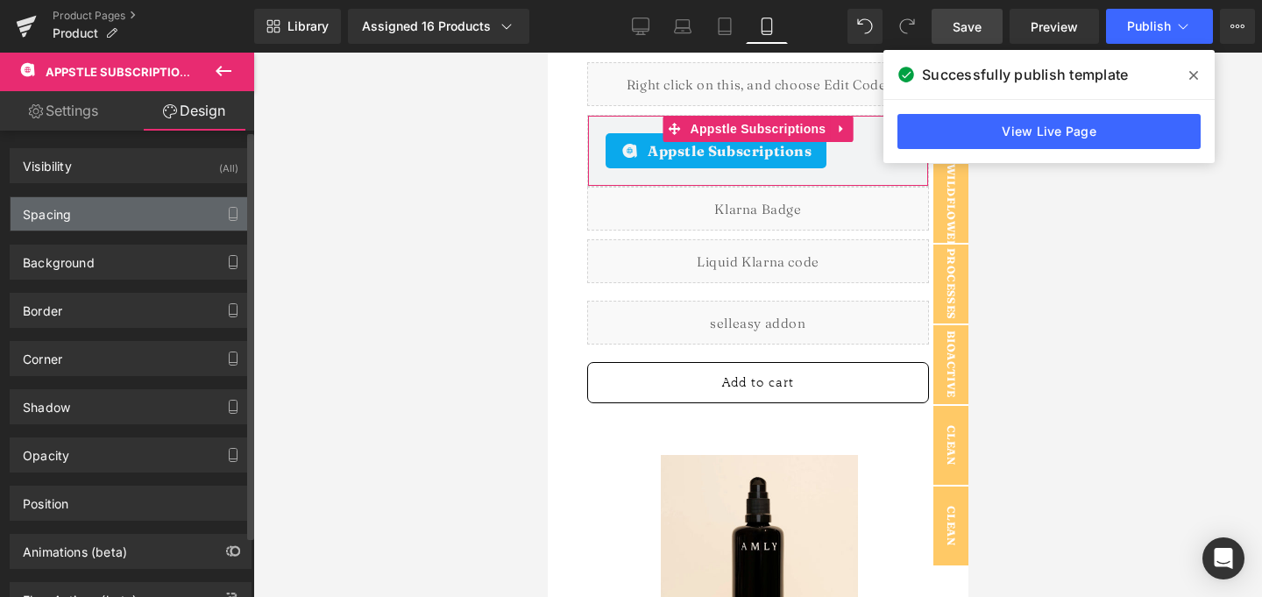
click at [150, 225] on div "Spacing" at bounding box center [131, 213] width 240 height 33
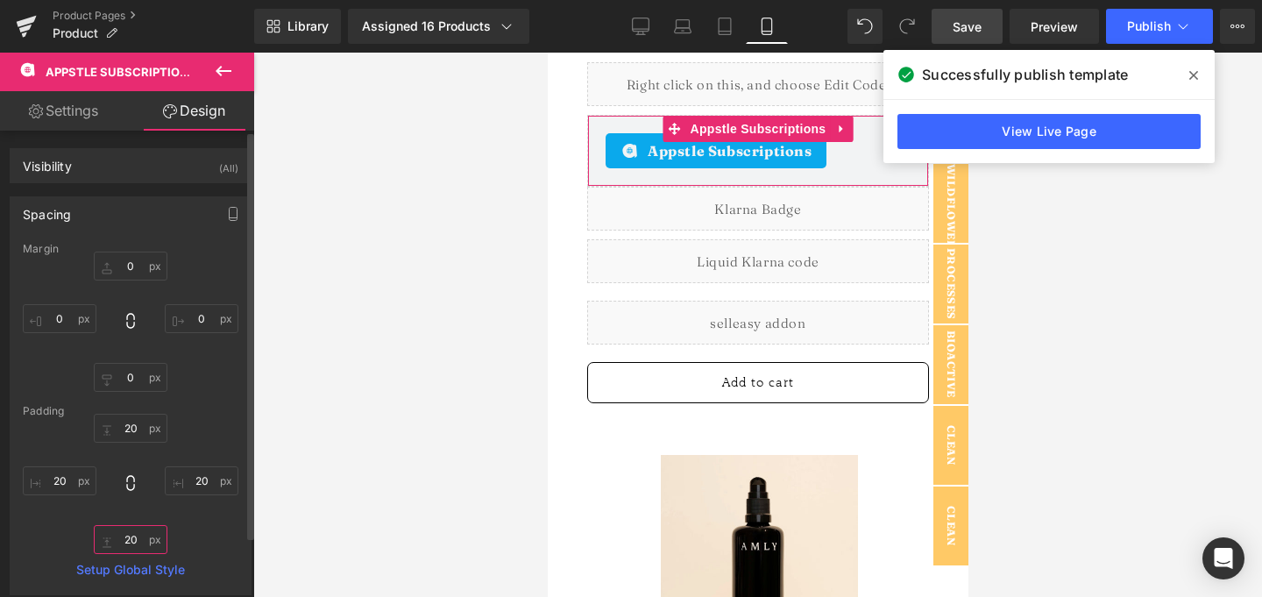
click at [139, 541] on input "20" at bounding box center [131, 539] width 74 height 29
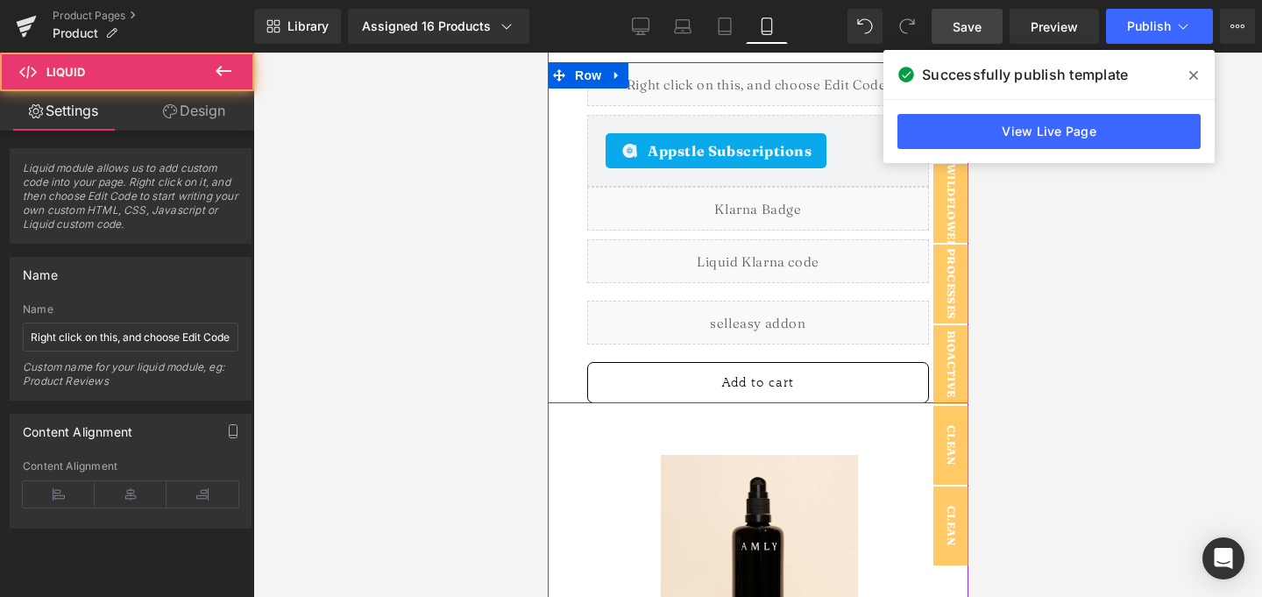
click at [547, 53] on div at bounding box center [547, 53] width 0 height 0
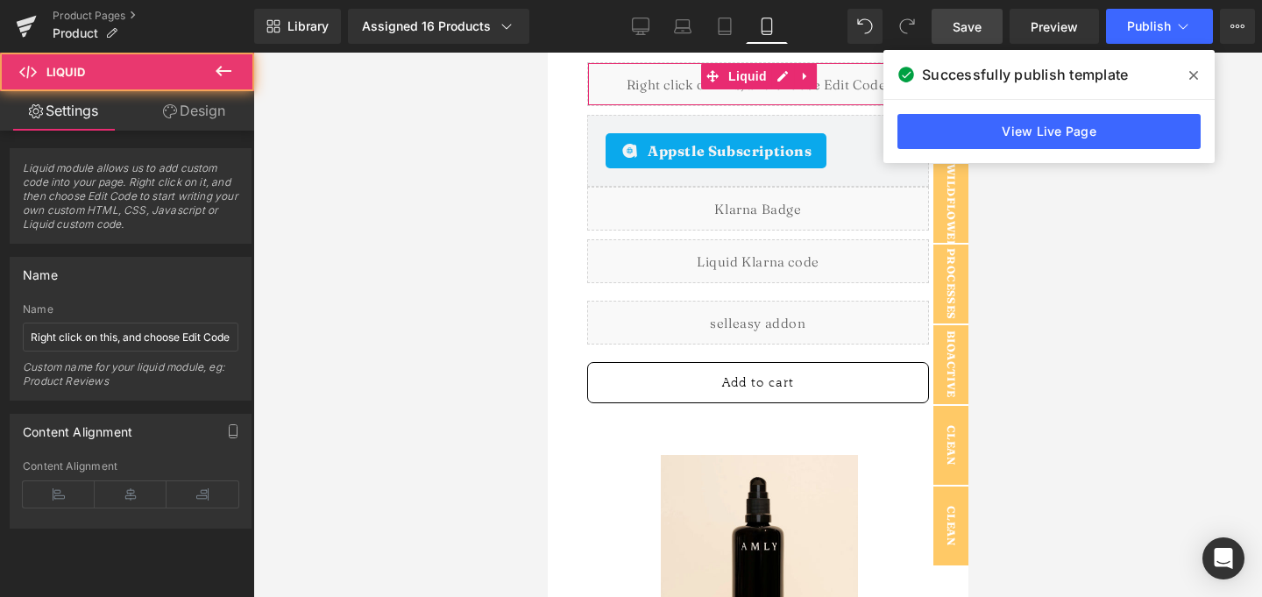
click at [214, 127] on link "Design" at bounding box center [194, 110] width 127 height 39
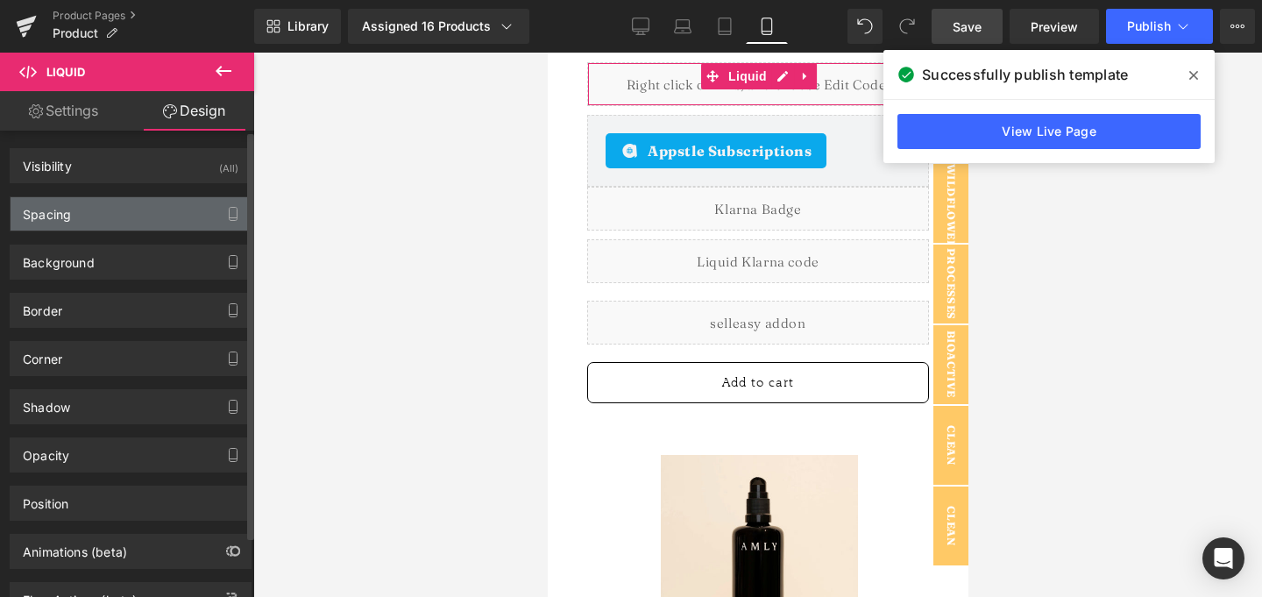
click at [182, 211] on div "Spacing" at bounding box center [131, 213] width 240 height 33
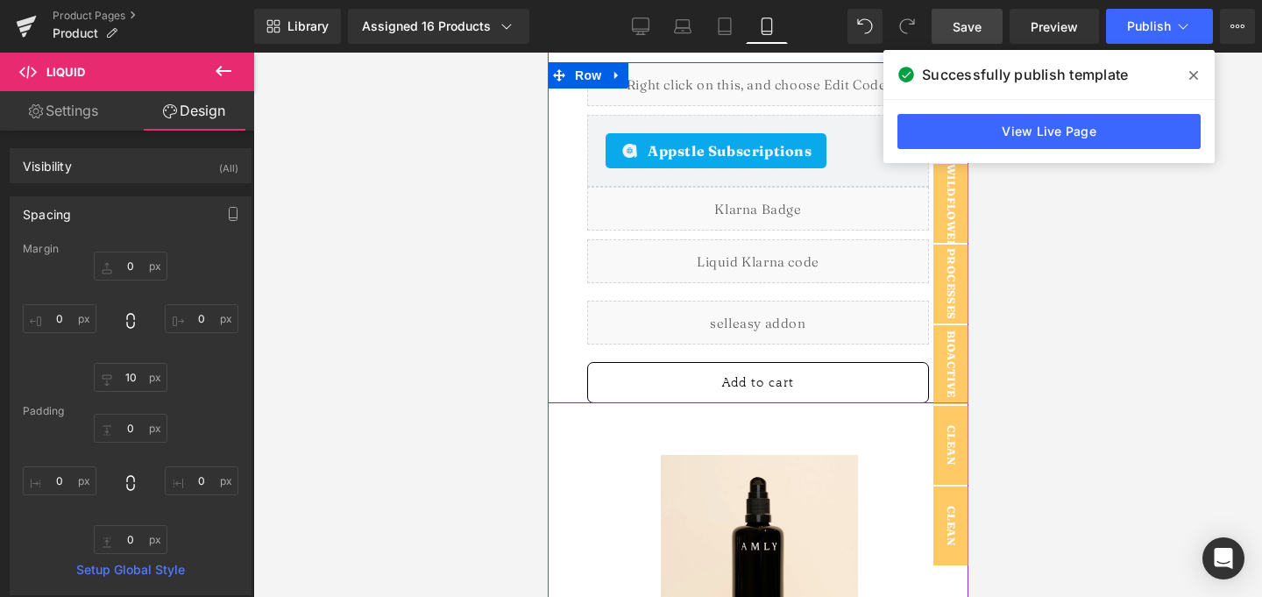
click at [651, 161] on span "Appstle Subscriptions" at bounding box center [729, 150] width 165 height 21
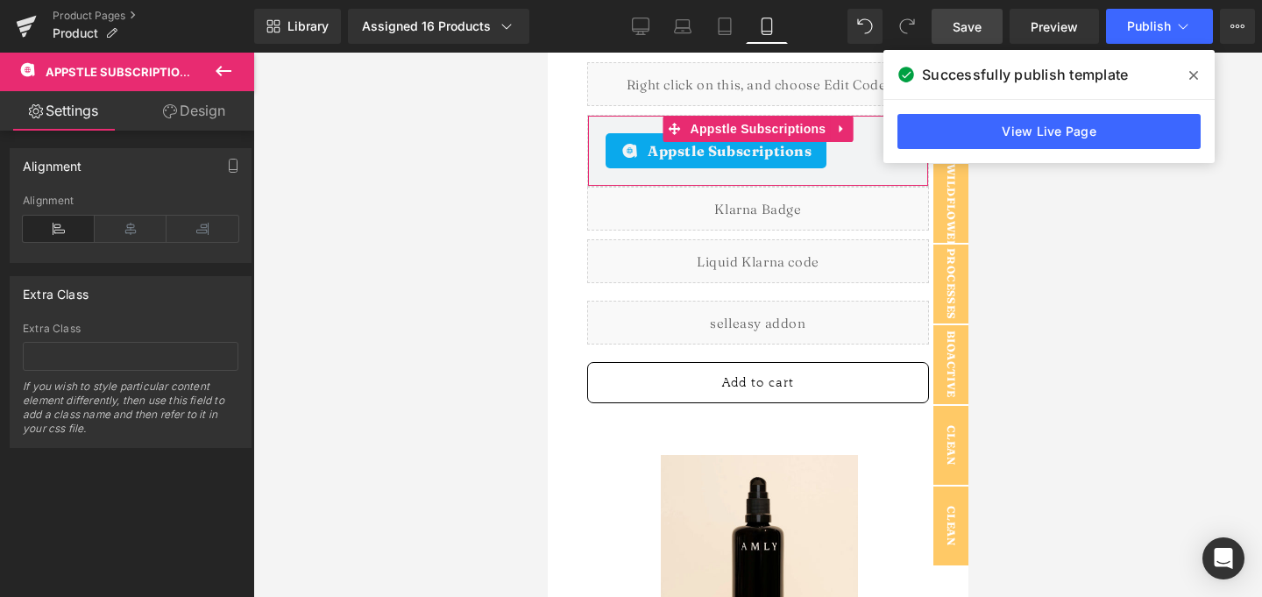
click at [189, 96] on link "Design" at bounding box center [194, 110] width 127 height 39
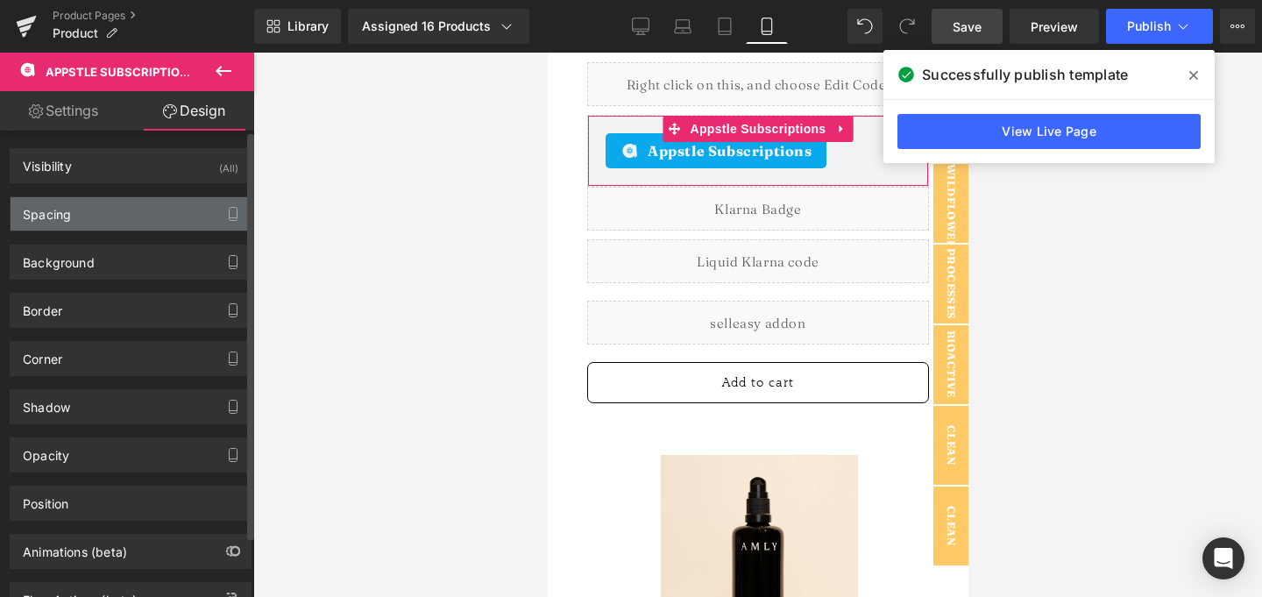
click at [128, 227] on div "Spacing" at bounding box center [131, 213] width 240 height 33
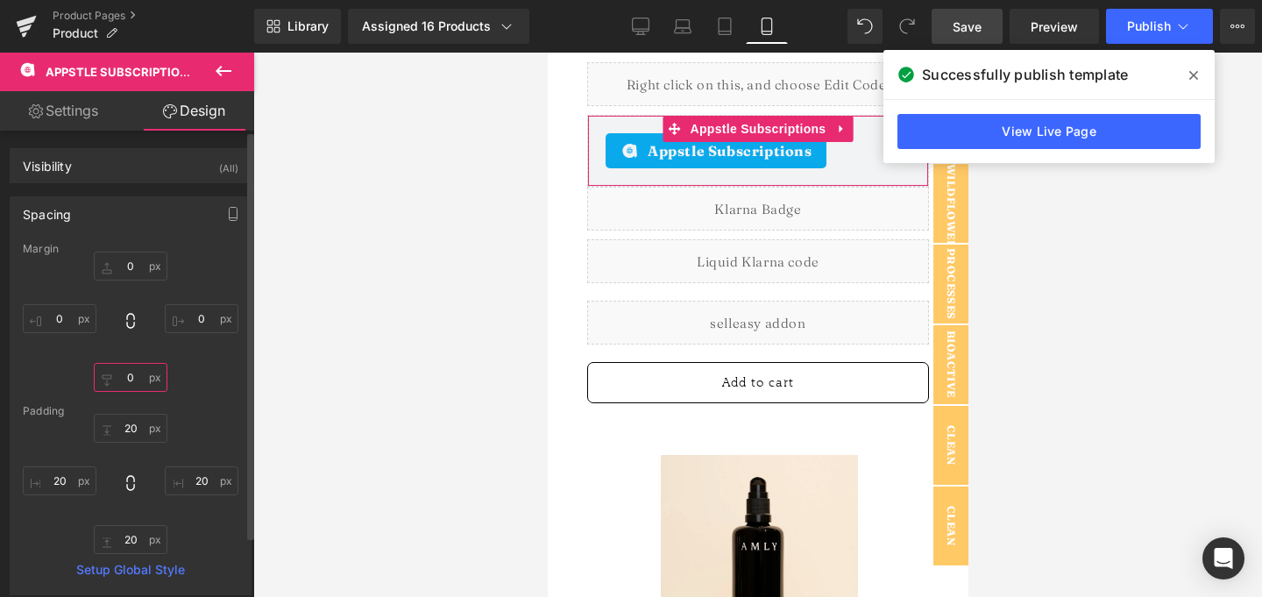
click at [129, 383] on input "0" at bounding box center [131, 377] width 74 height 29
type input "10"
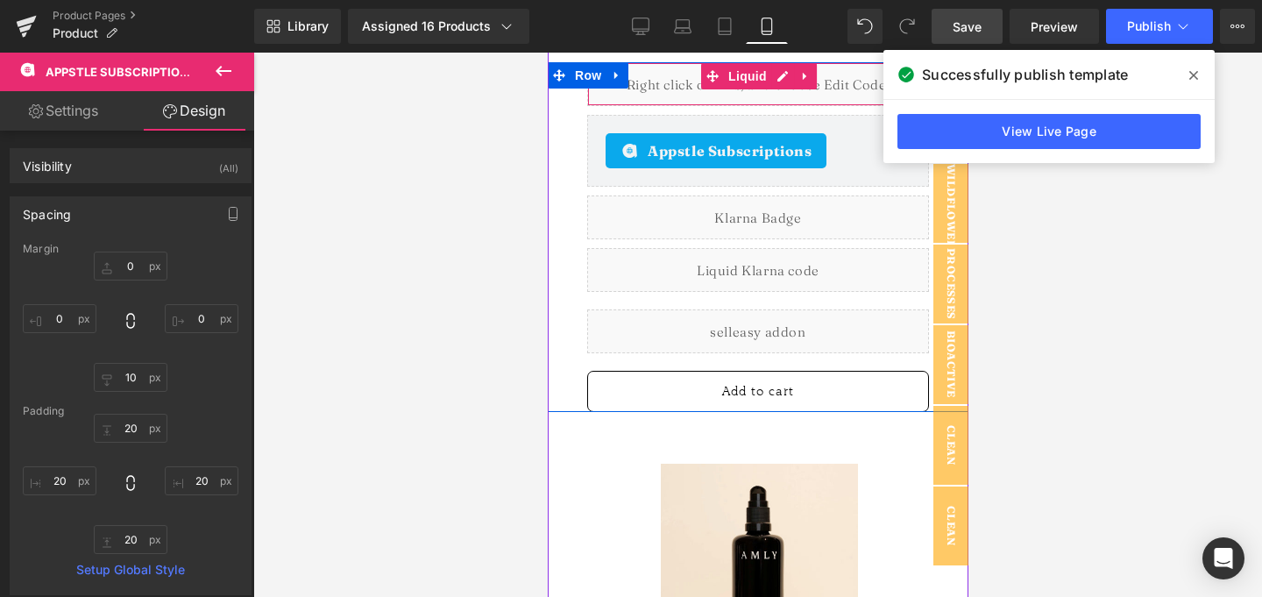
click at [671, 106] on div "Liquid" at bounding box center [757, 84] width 342 height 44
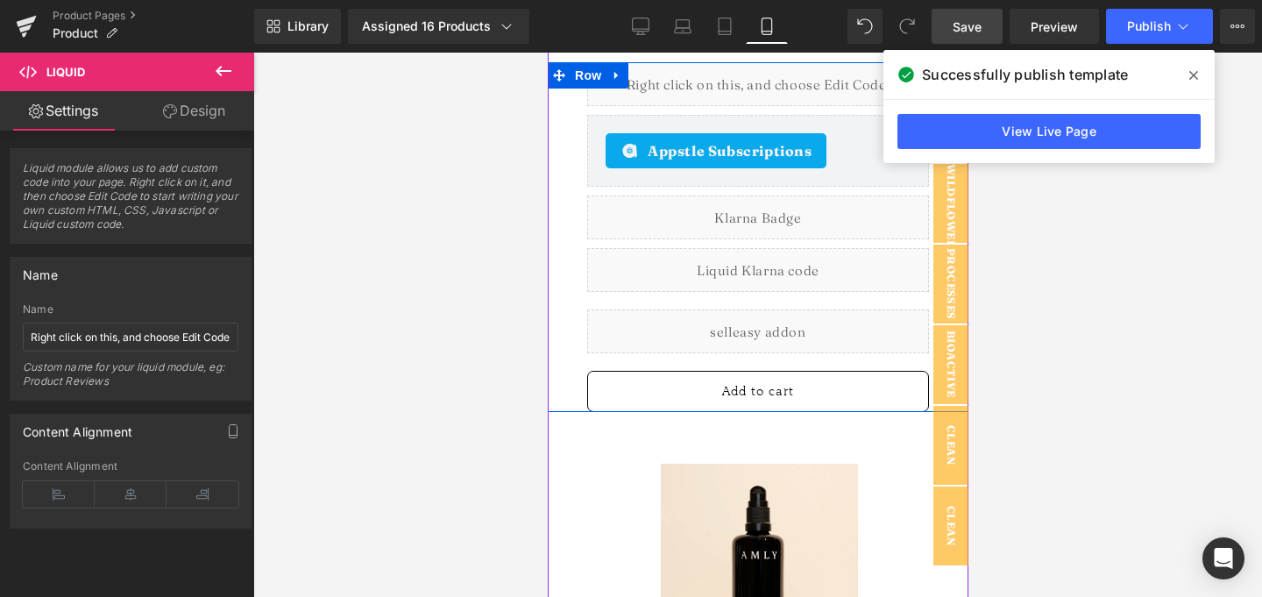
click at [768, 106] on div "Liquid" at bounding box center [757, 84] width 342 height 44
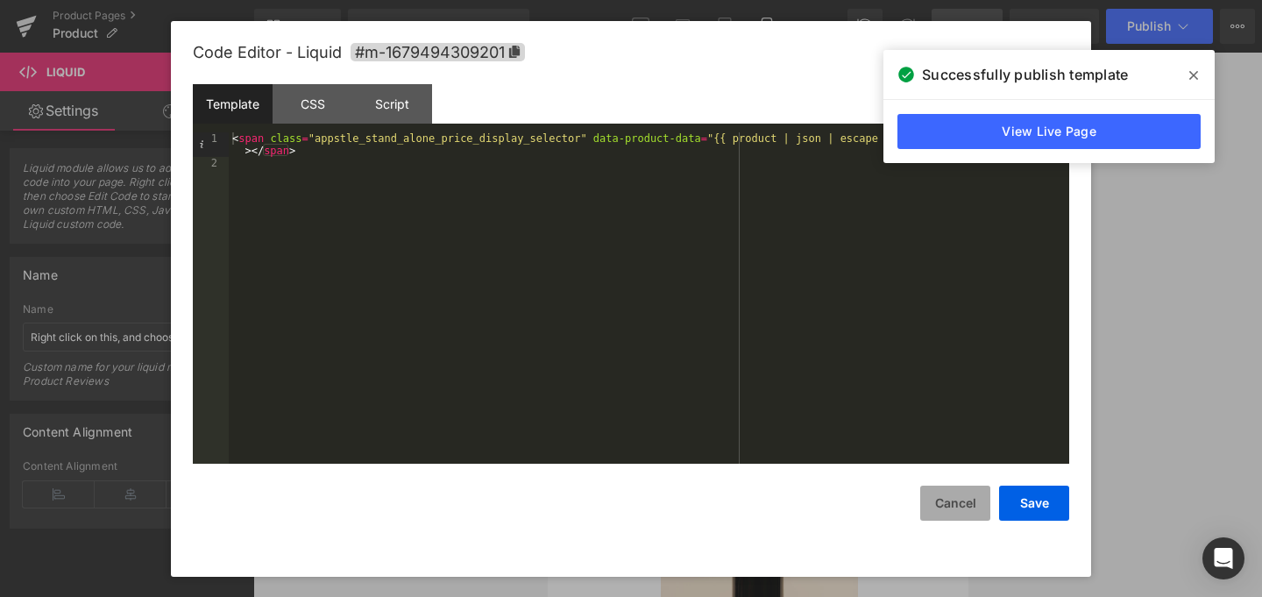
click at [968, 496] on button "Cancel" at bounding box center [955, 502] width 70 height 35
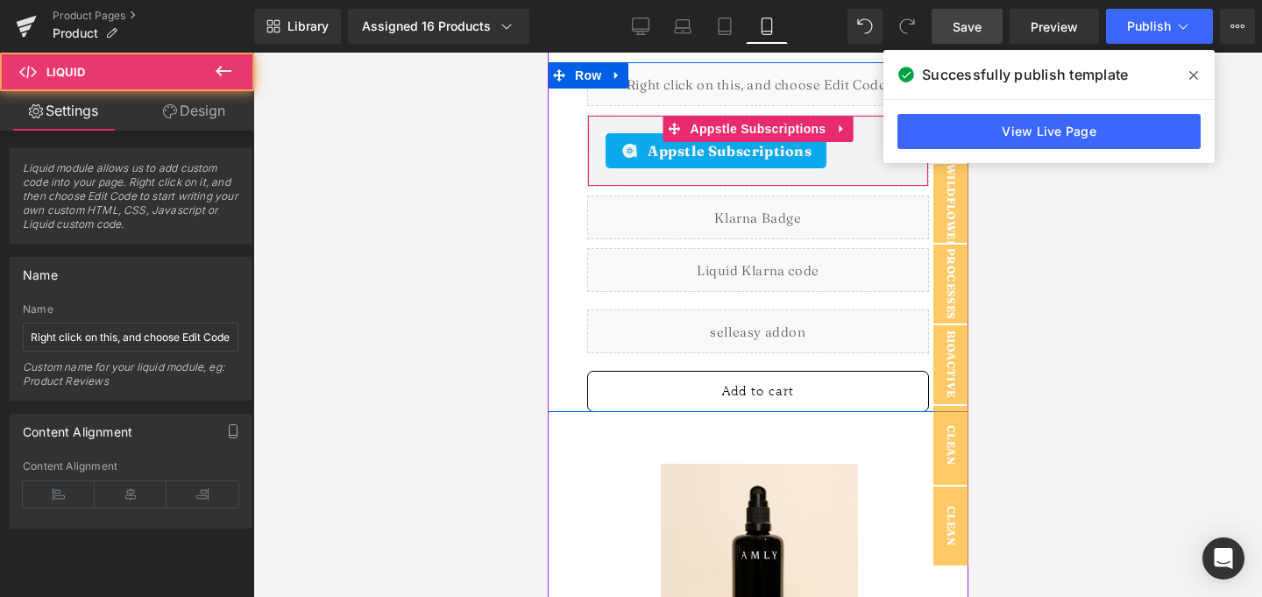
click at [808, 99] on div "Liquid" at bounding box center [757, 84] width 342 height 44
click at [797, 81] on icon at bounding box center [795, 76] width 10 height 11
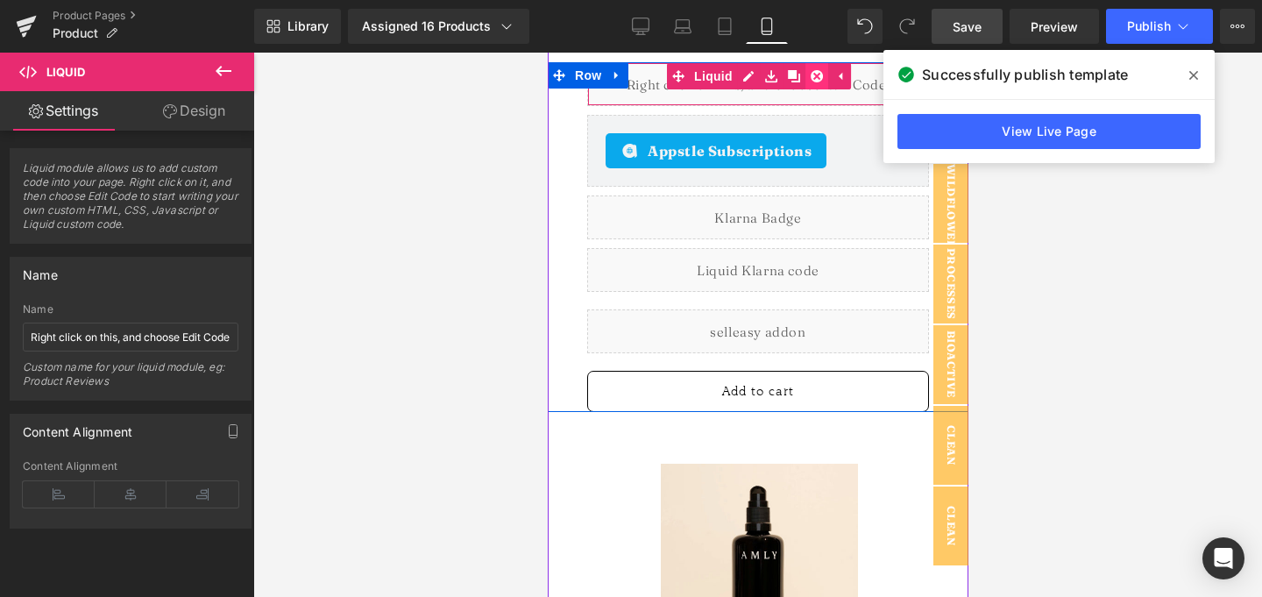
click at [810, 82] on icon at bounding box center [816, 76] width 12 height 12
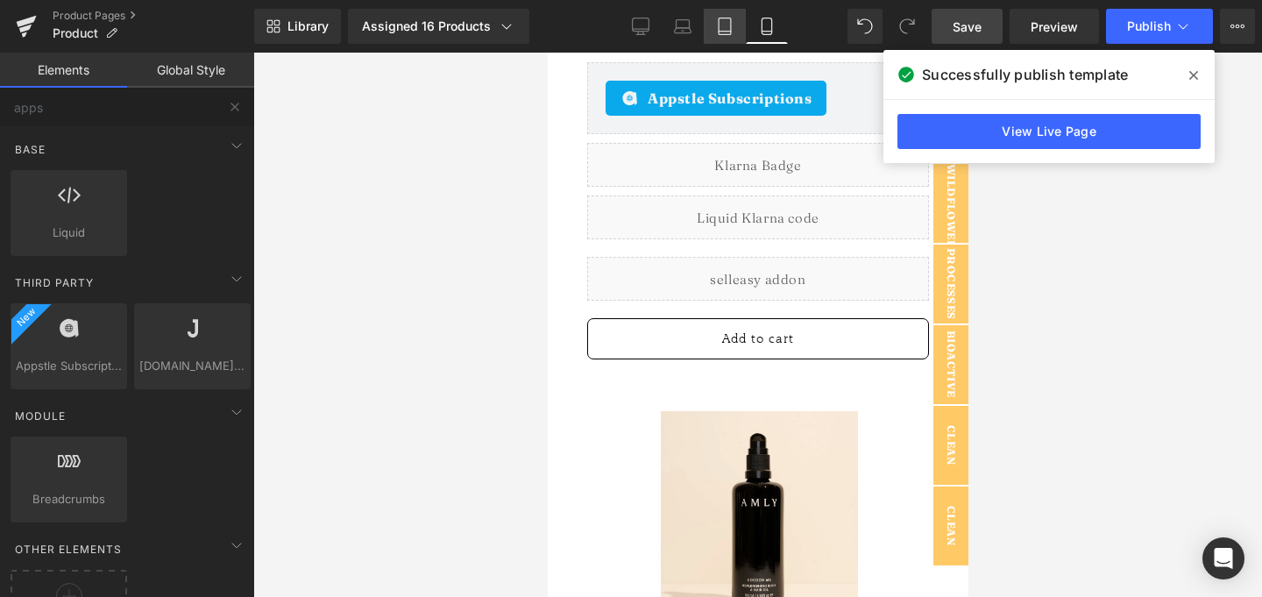
click at [716, 24] on link "Tablet" at bounding box center [725, 26] width 42 height 35
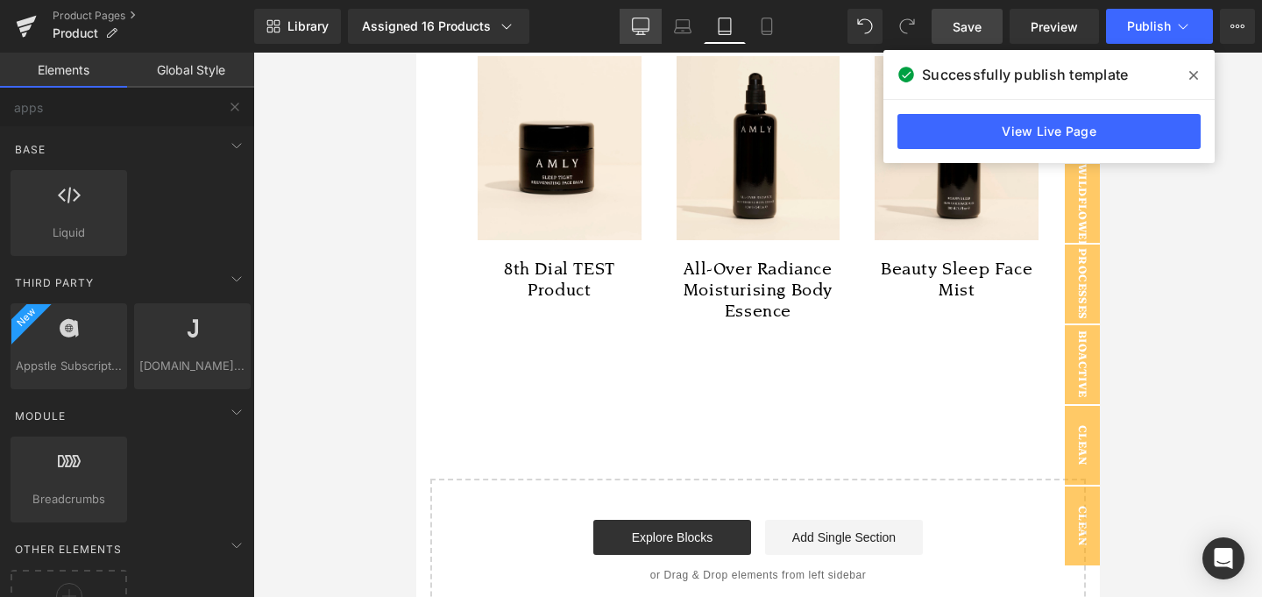
click at [649, 26] on icon at bounding box center [641, 24] width 17 height 13
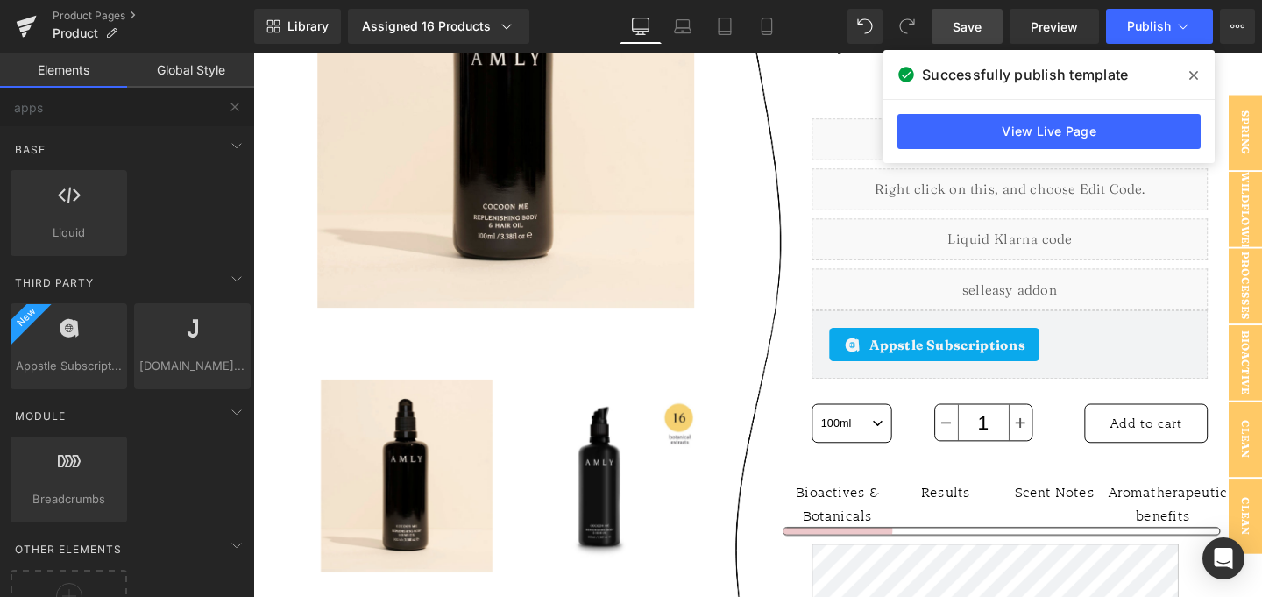
scroll to position [545, 0]
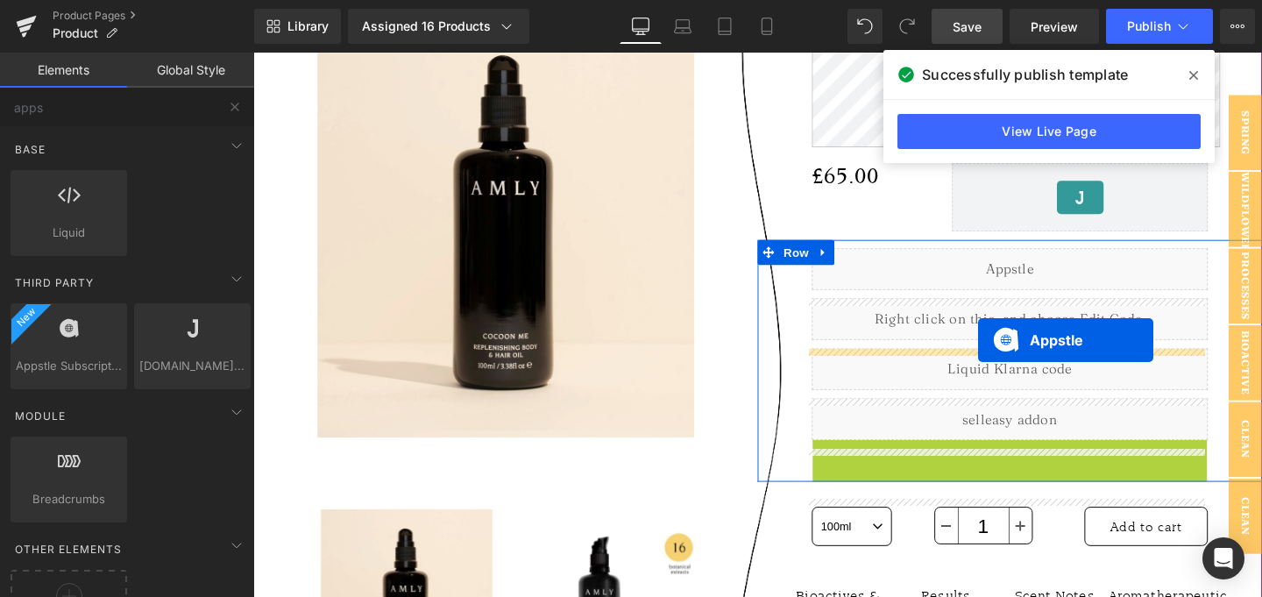
drag, startPoint x: 1015, startPoint y: 535, endPoint x: 1015, endPoint y: 355, distance: 180.5
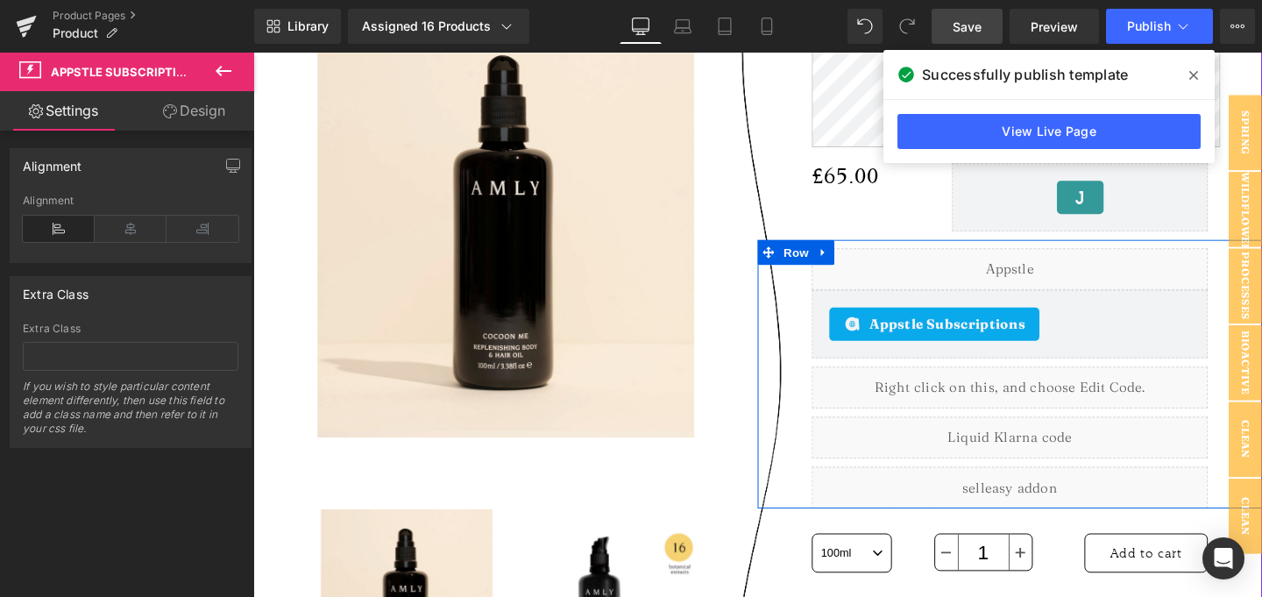
click at [1015, 302] on div "Liquid" at bounding box center [1048, 280] width 416 height 44
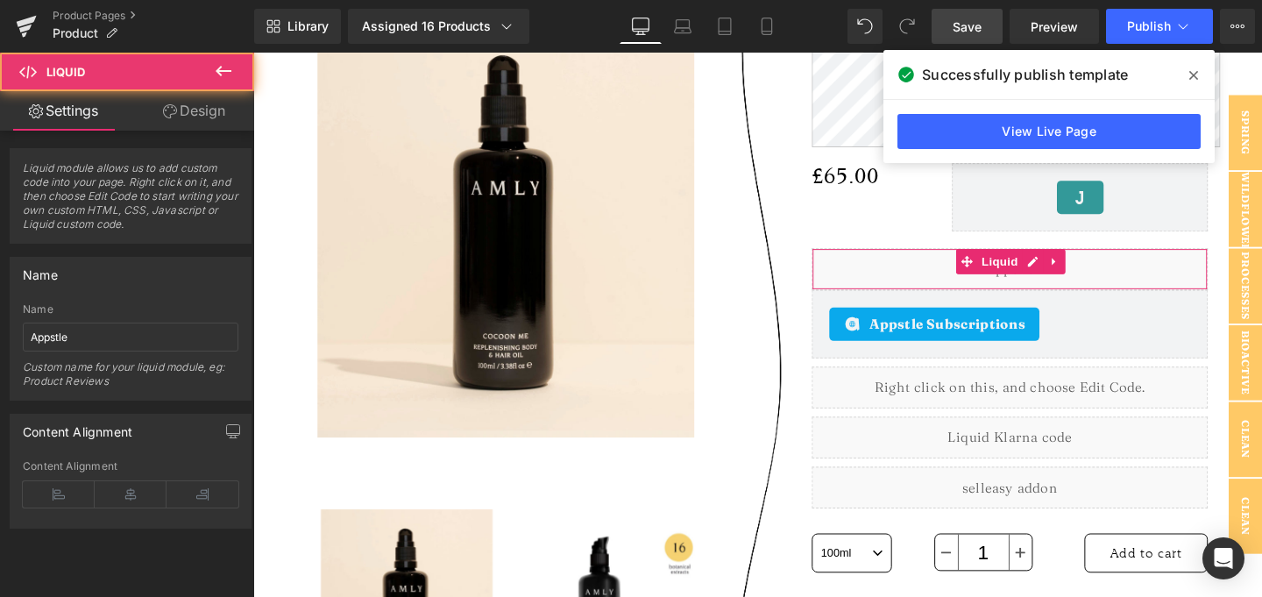
click at [202, 102] on link "Design" at bounding box center [194, 110] width 127 height 39
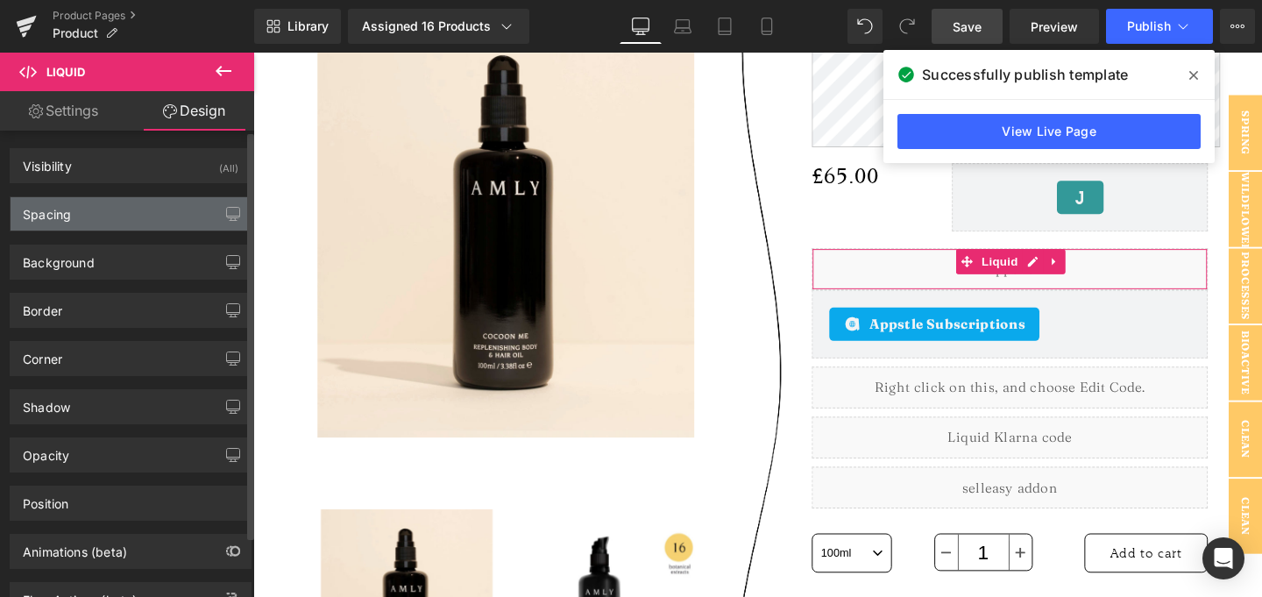
click at [124, 229] on div "Spacing" at bounding box center [131, 213] width 240 height 33
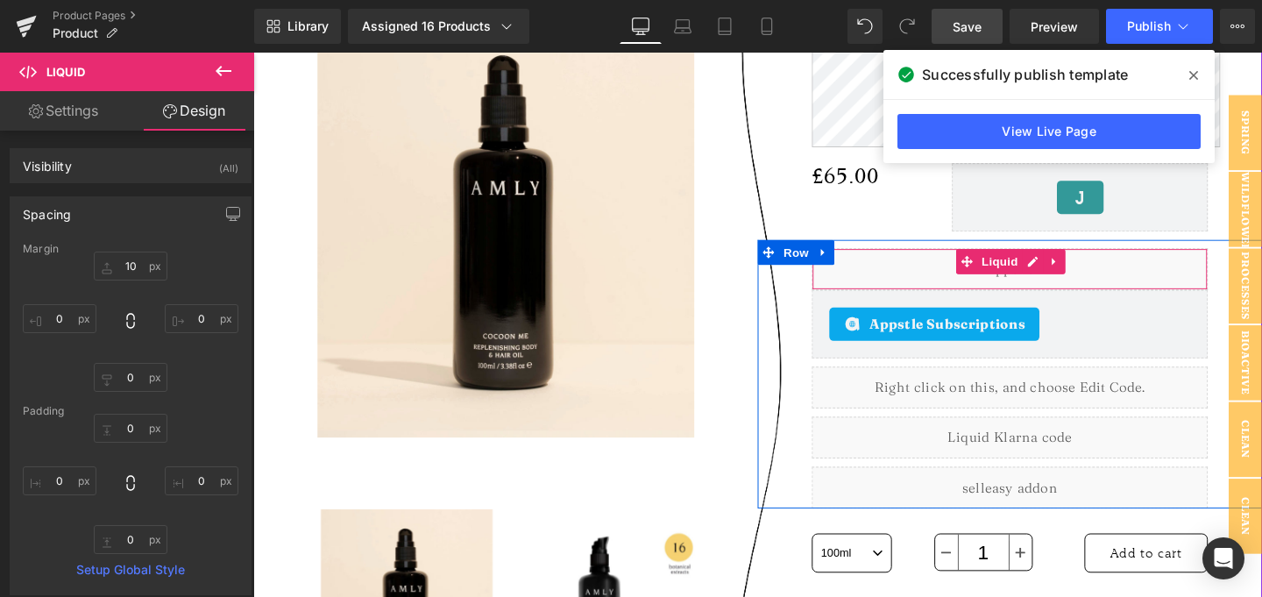
click at [944, 302] on div "Liquid" at bounding box center [1048, 280] width 416 height 44
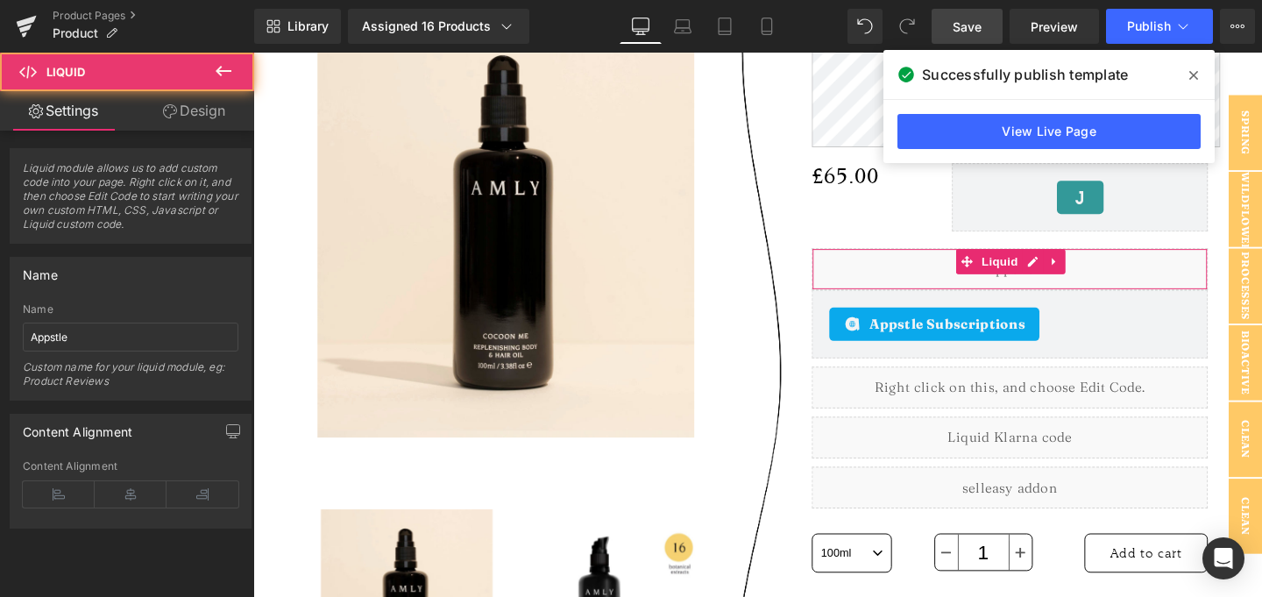
click at [182, 108] on link "Design" at bounding box center [194, 110] width 127 height 39
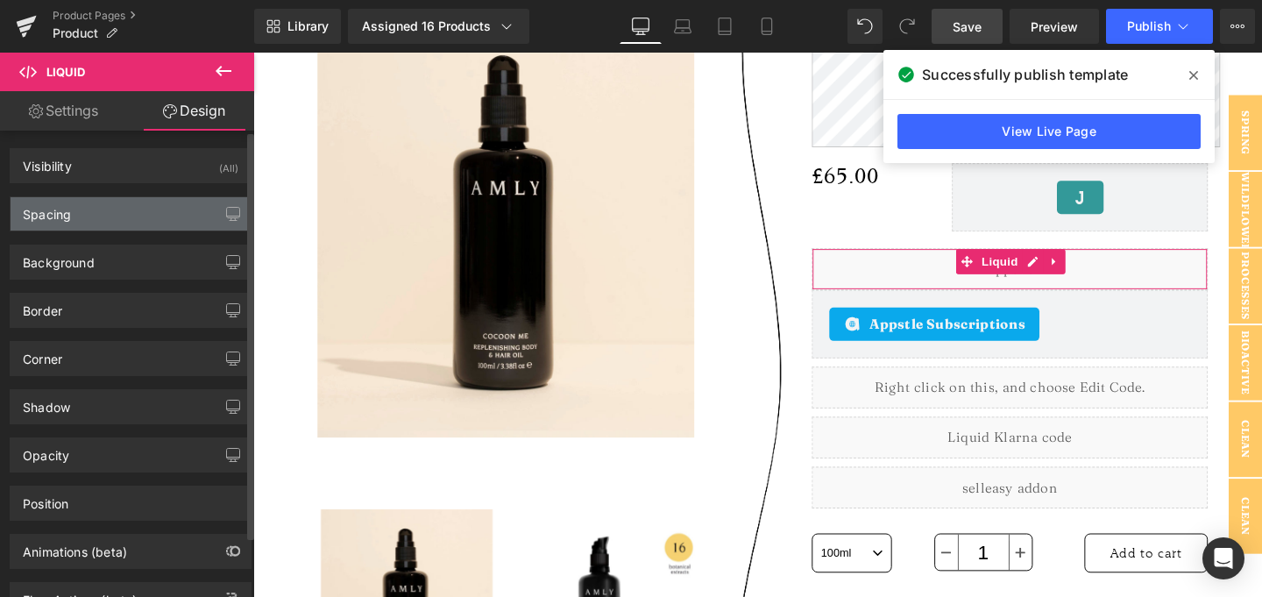
click at [119, 215] on div "Spacing" at bounding box center [131, 213] width 240 height 33
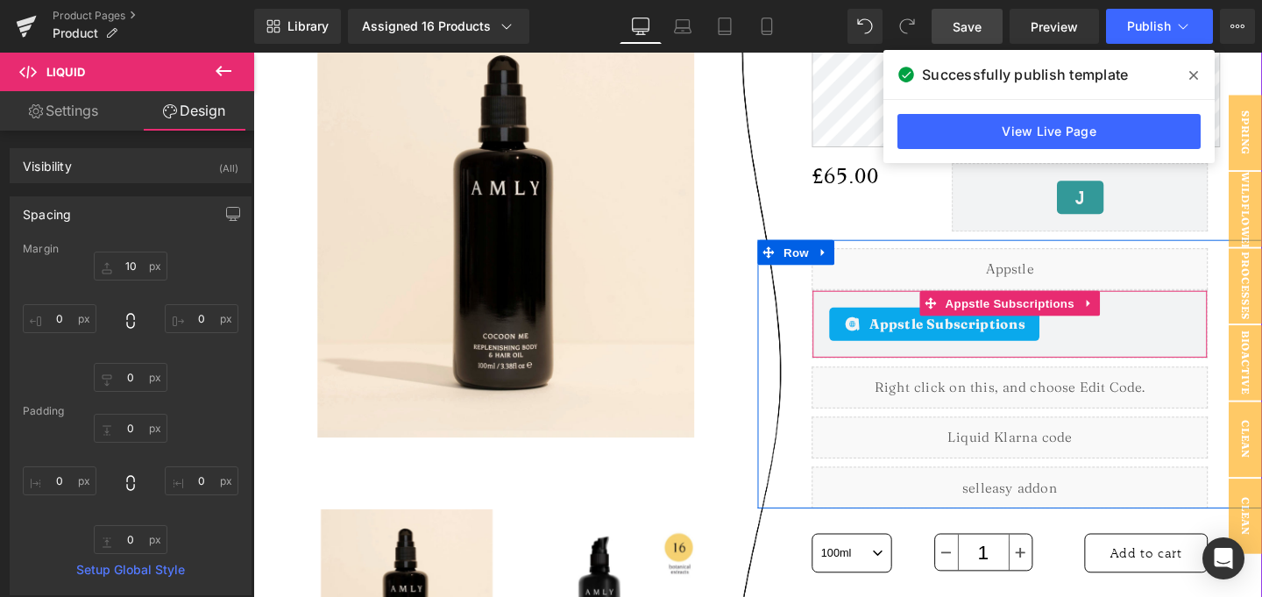
click at [930, 356] on div "Appstle Subscriptions" at bounding box center [969, 338] width 221 height 35
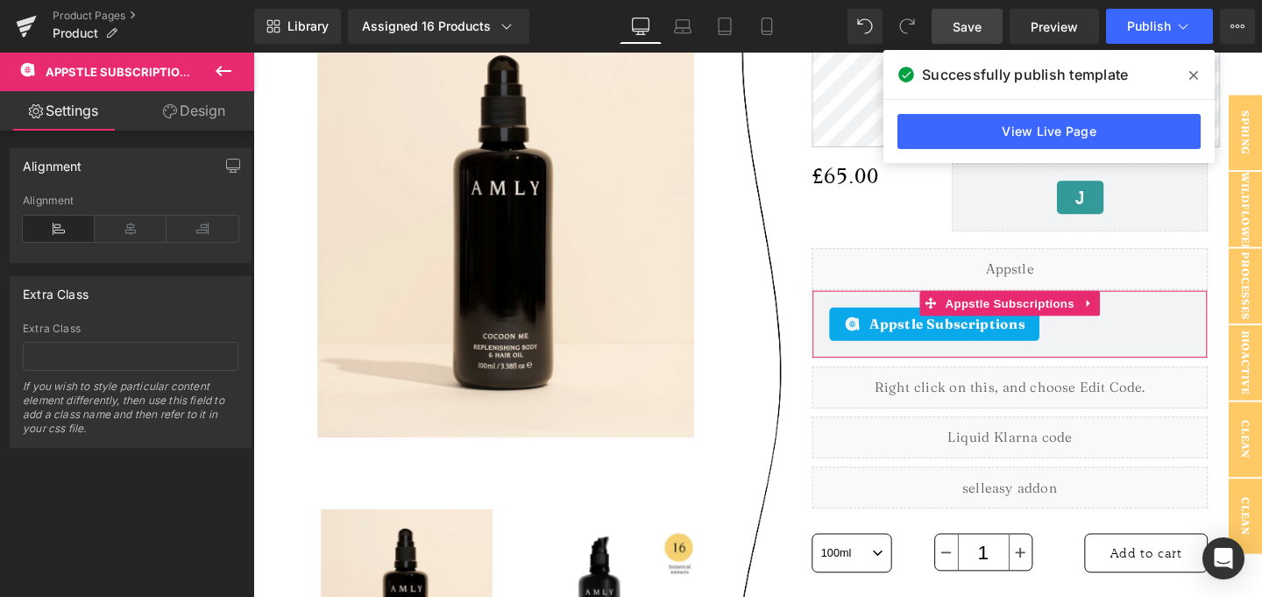
click at [216, 113] on link "Design" at bounding box center [194, 110] width 127 height 39
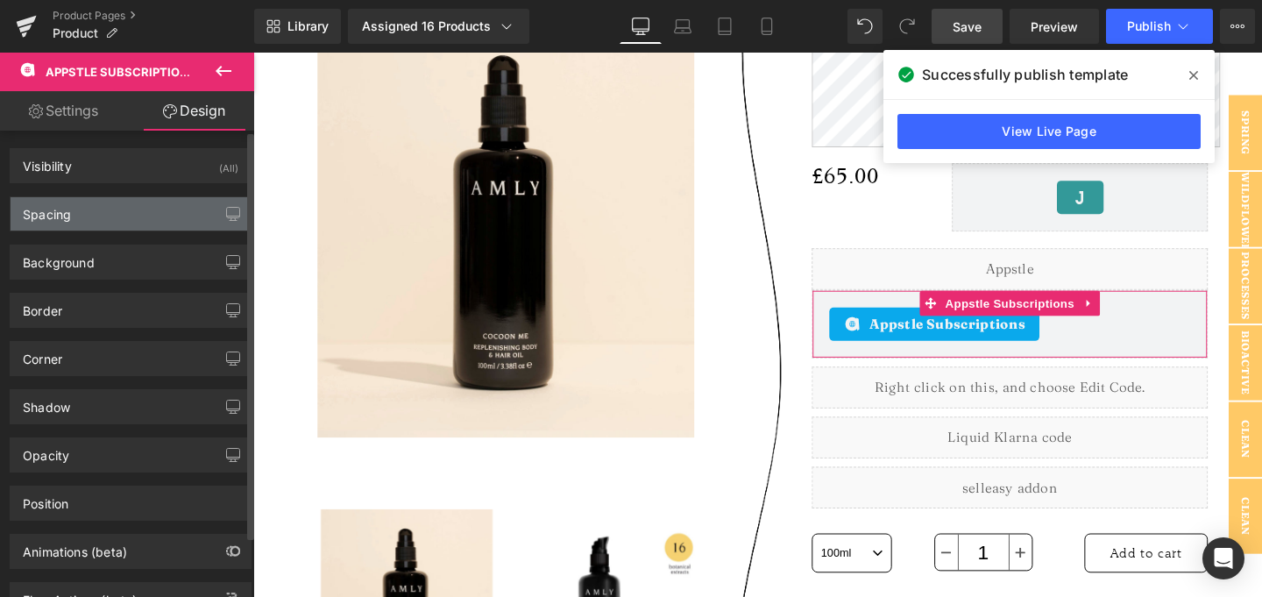
click at [142, 219] on div "Spacing" at bounding box center [131, 213] width 240 height 33
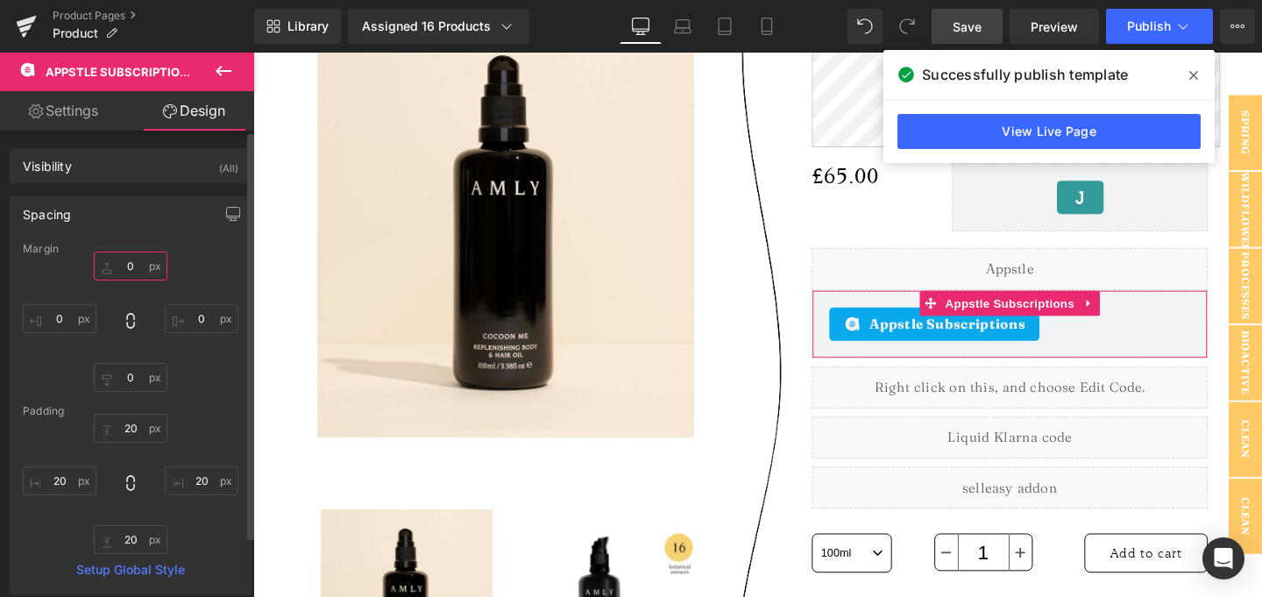
click at [138, 269] on input "text" at bounding box center [131, 265] width 74 height 29
type input "10"
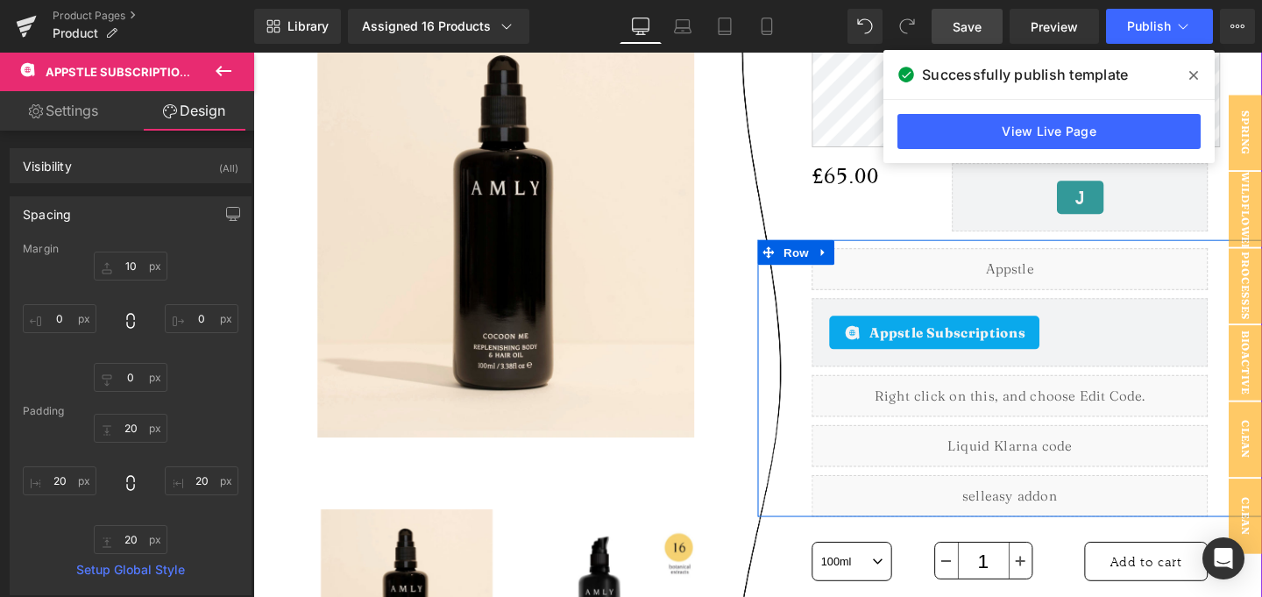
click at [1100, 302] on div "Liquid" at bounding box center [1048, 280] width 416 height 44
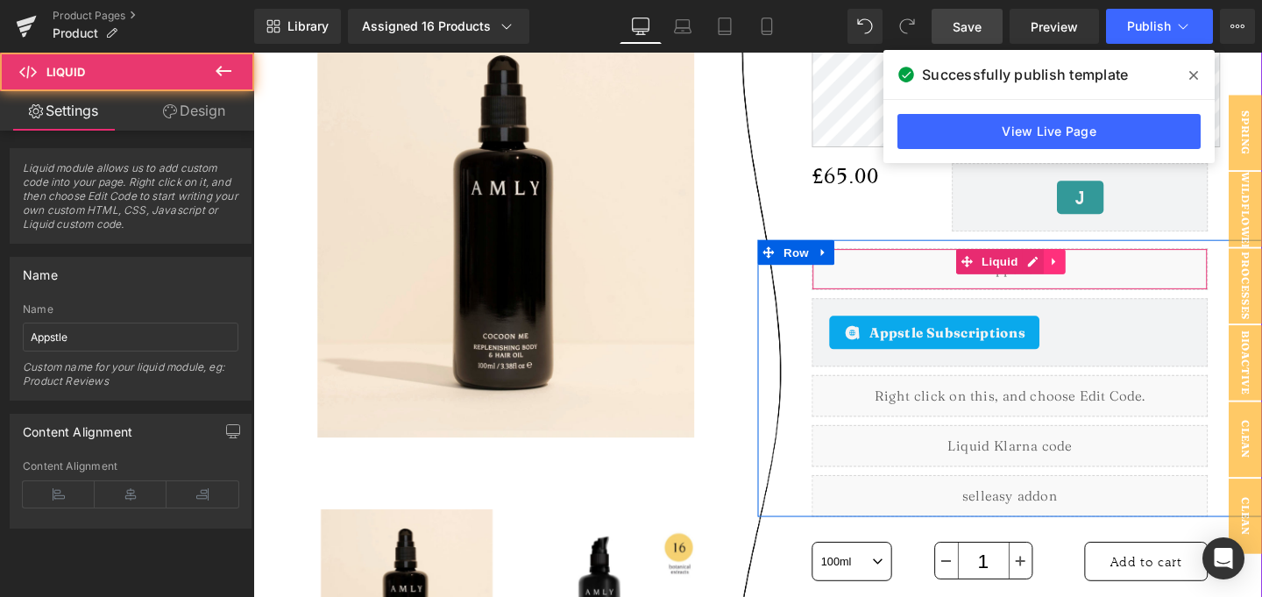
click at [1090, 279] on icon at bounding box center [1095, 271] width 12 height 13
click at [1101, 279] on icon at bounding box center [1107, 272] width 12 height 12
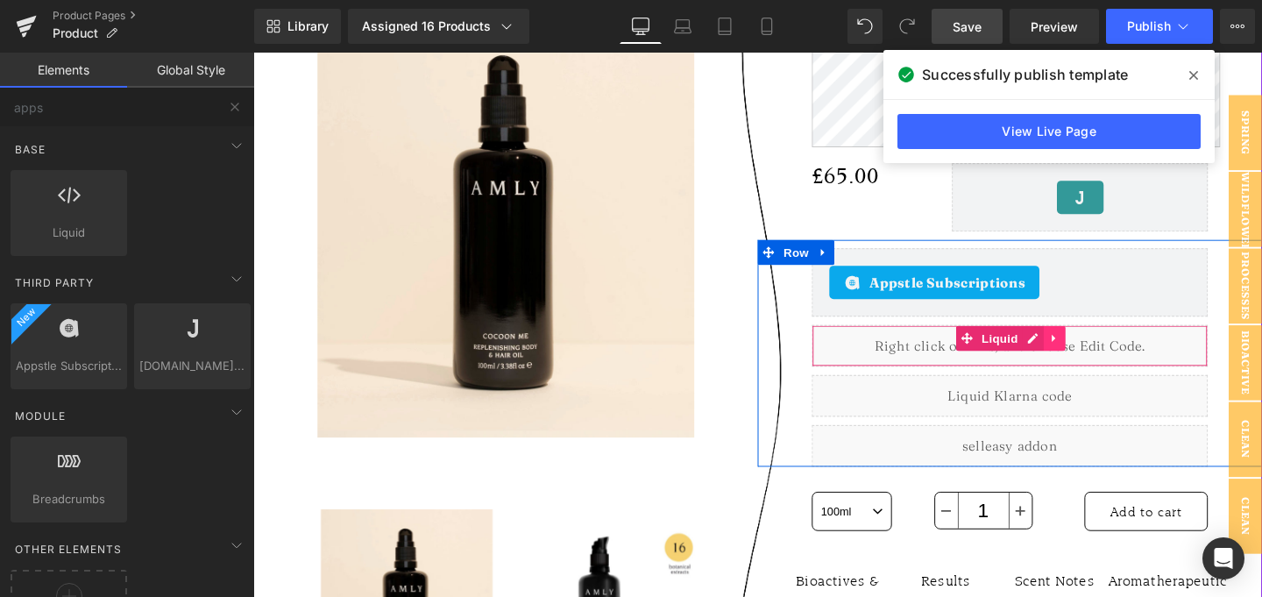
click at [1084, 366] on link at bounding box center [1095, 353] width 23 height 26
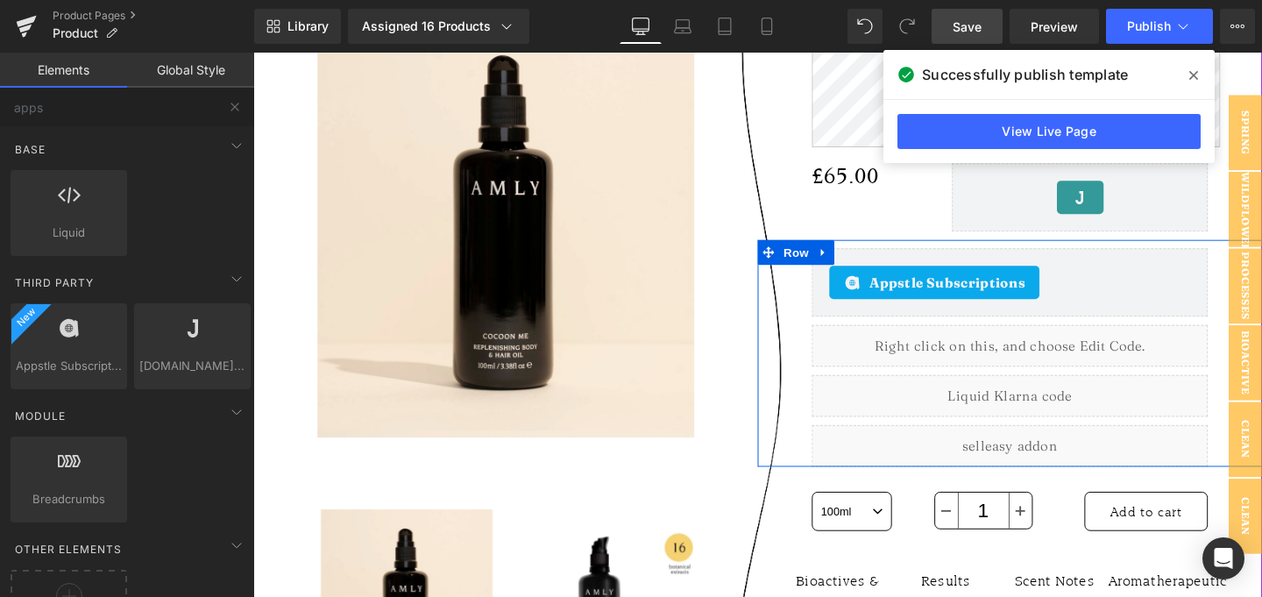
click at [1032, 383] on div "Liquid" at bounding box center [1048, 361] width 416 height 44
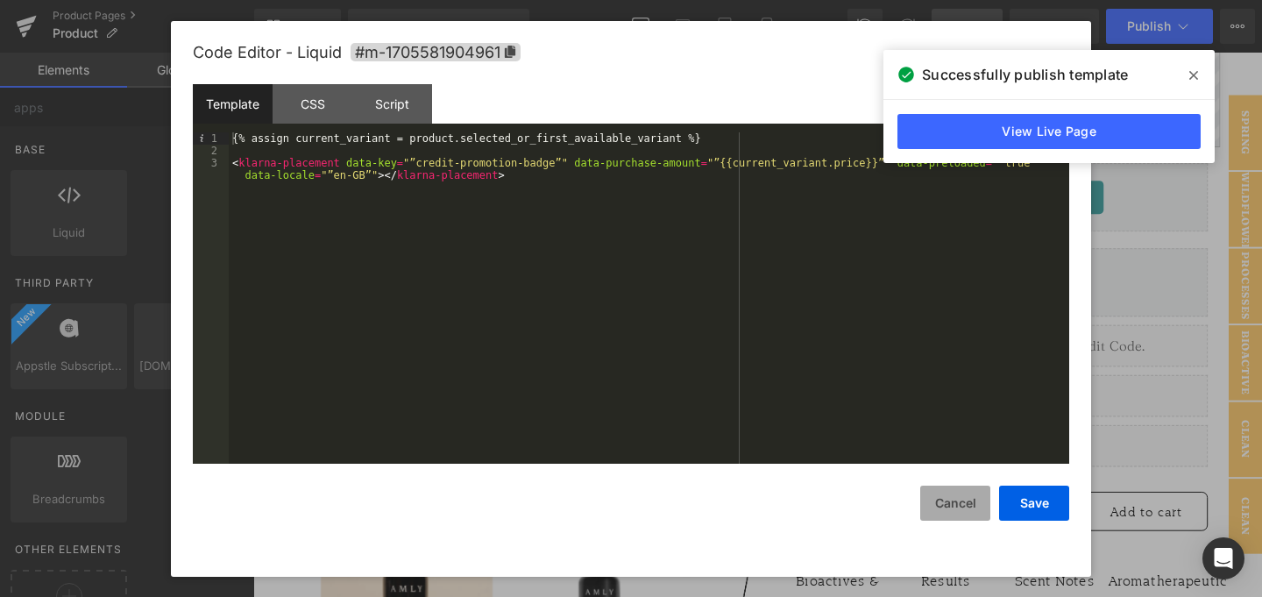
click at [961, 501] on button "Cancel" at bounding box center [955, 502] width 70 height 35
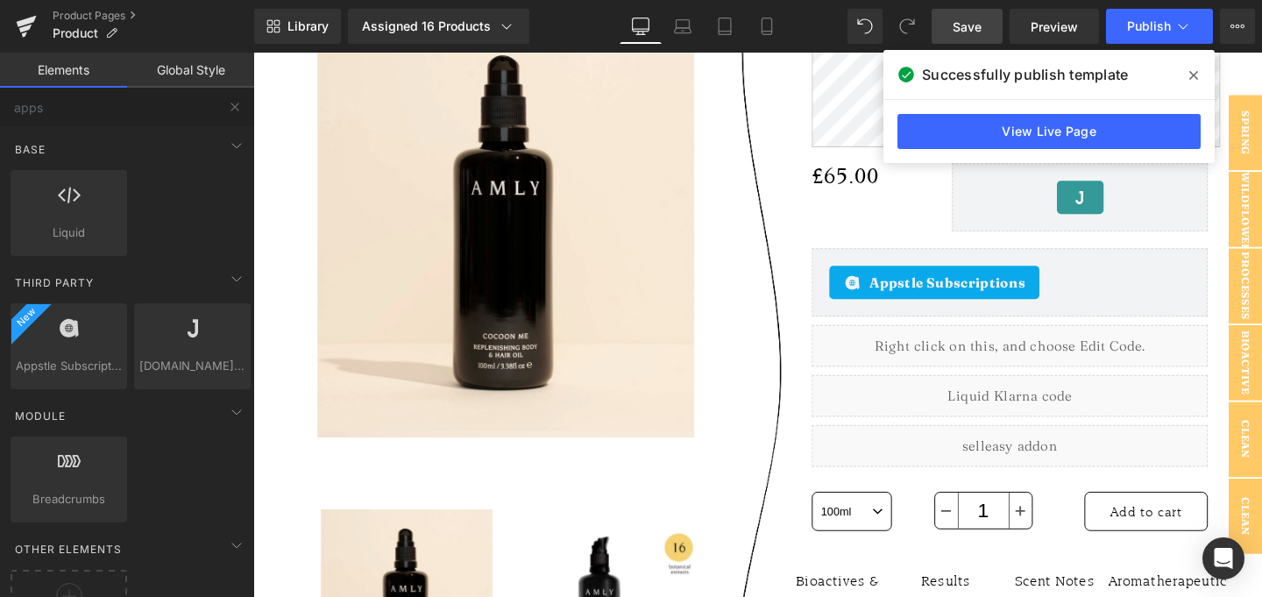
click at [959, 32] on span "Save" at bounding box center [966, 27] width 29 height 18
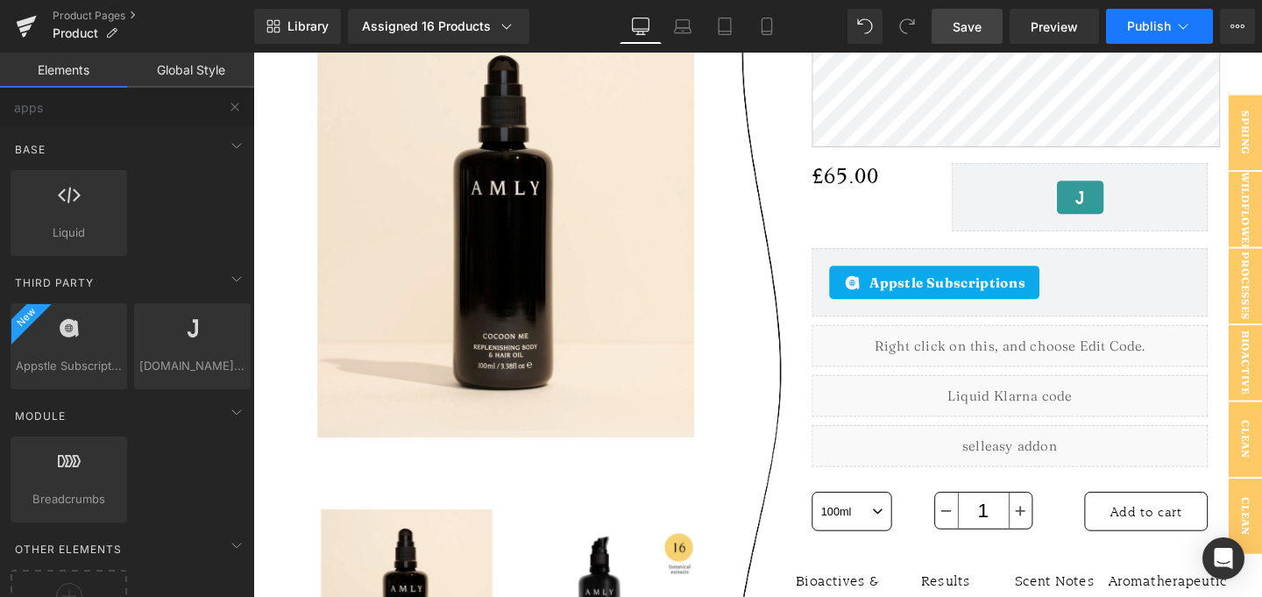
click at [1202, 25] on button "Publish" at bounding box center [1159, 26] width 107 height 35
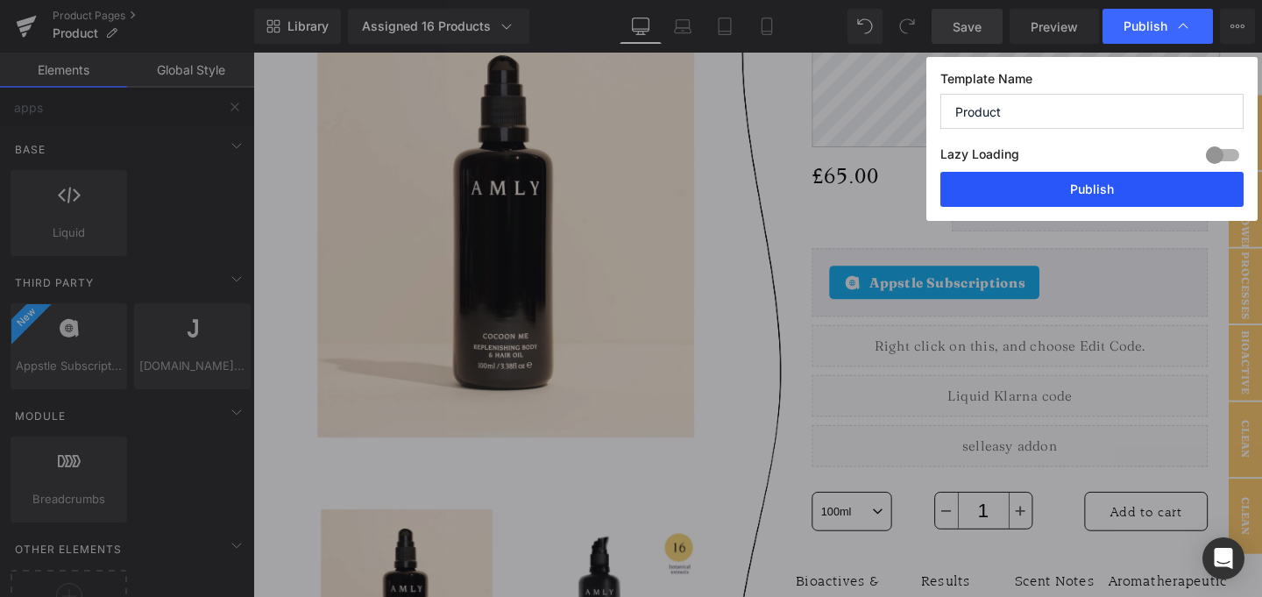
click at [1036, 178] on button "Publish" at bounding box center [1091, 189] width 303 height 35
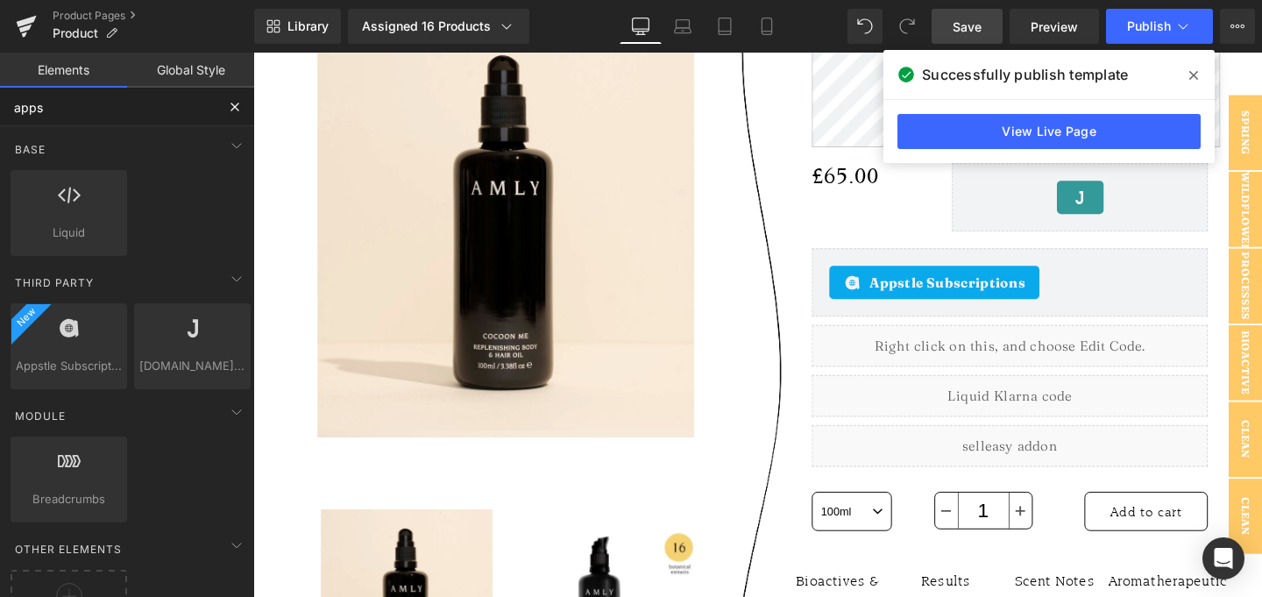
click at [156, 117] on input "apps" at bounding box center [108, 107] width 216 height 39
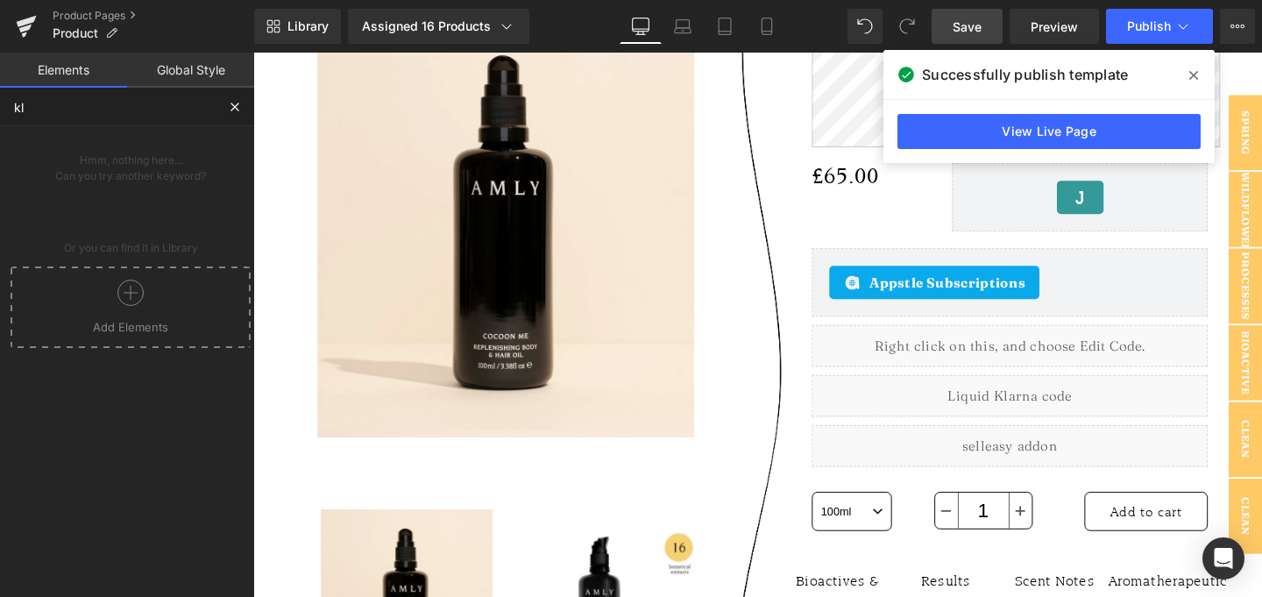
type input "k"
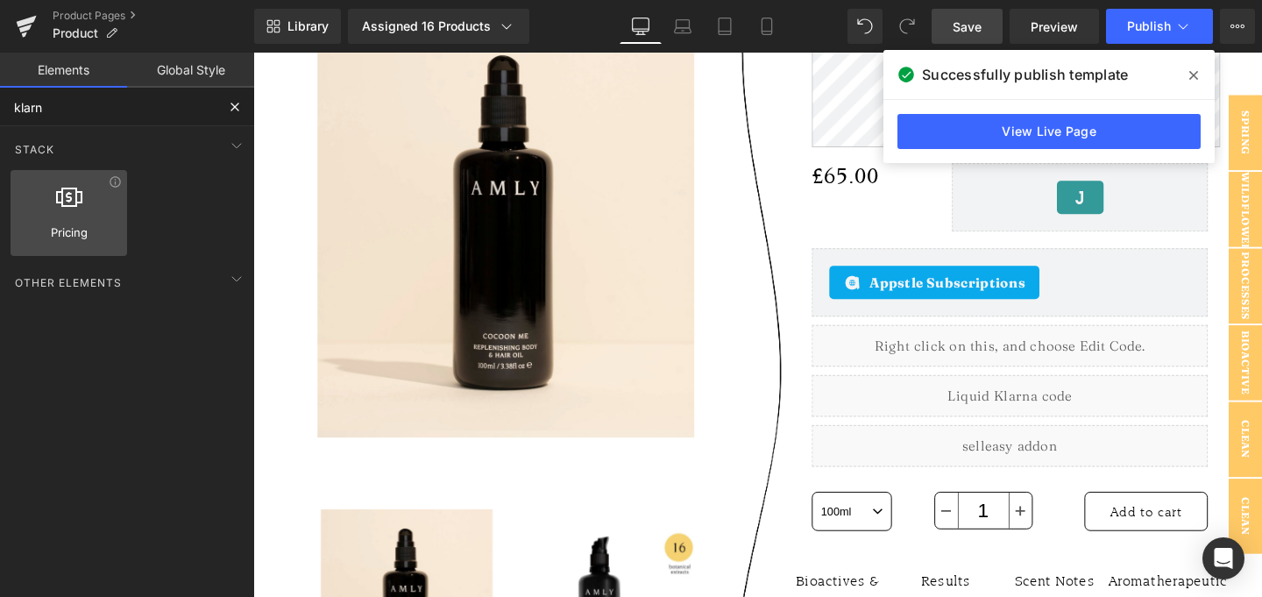
click at [111, 230] on span "Pricing" at bounding box center [69, 232] width 106 height 18
click at [113, 184] on icon at bounding box center [115, 181] width 13 height 13
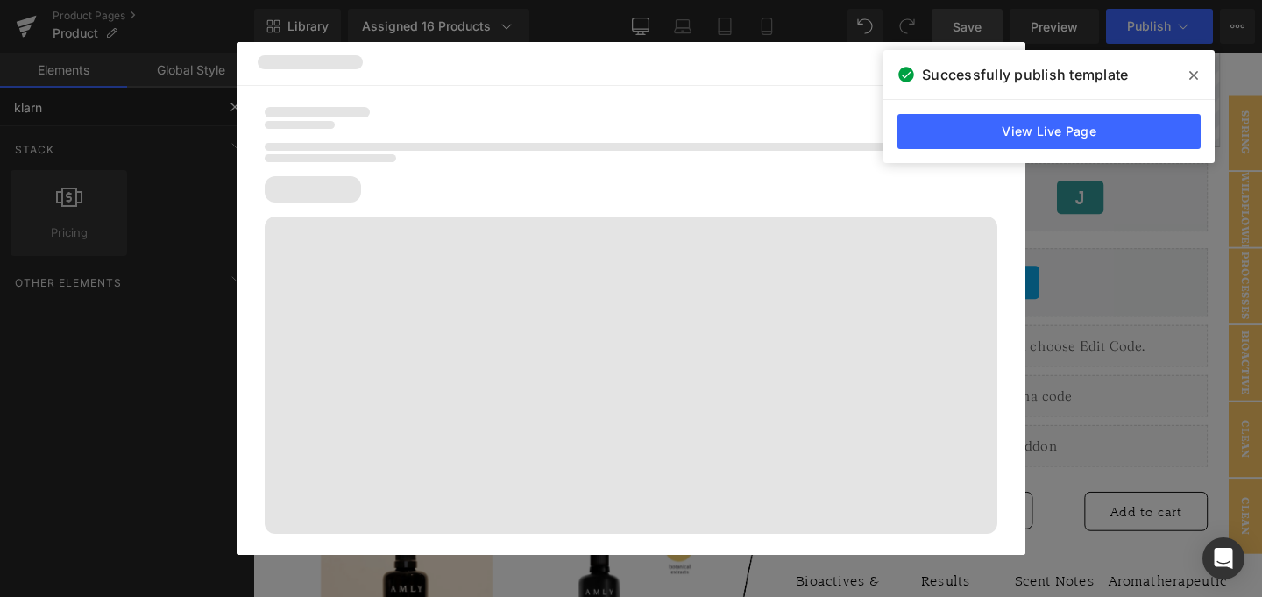
type input "klarn"
click at [1186, 77] on span at bounding box center [1193, 75] width 28 height 28
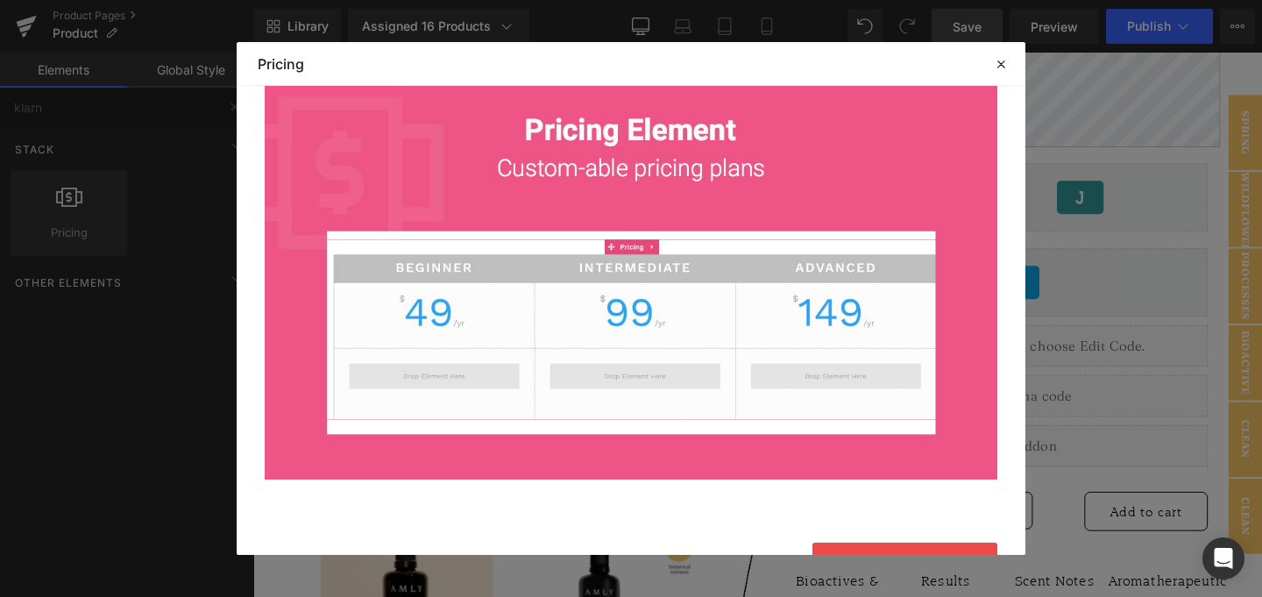
scroll to position [245, 0]
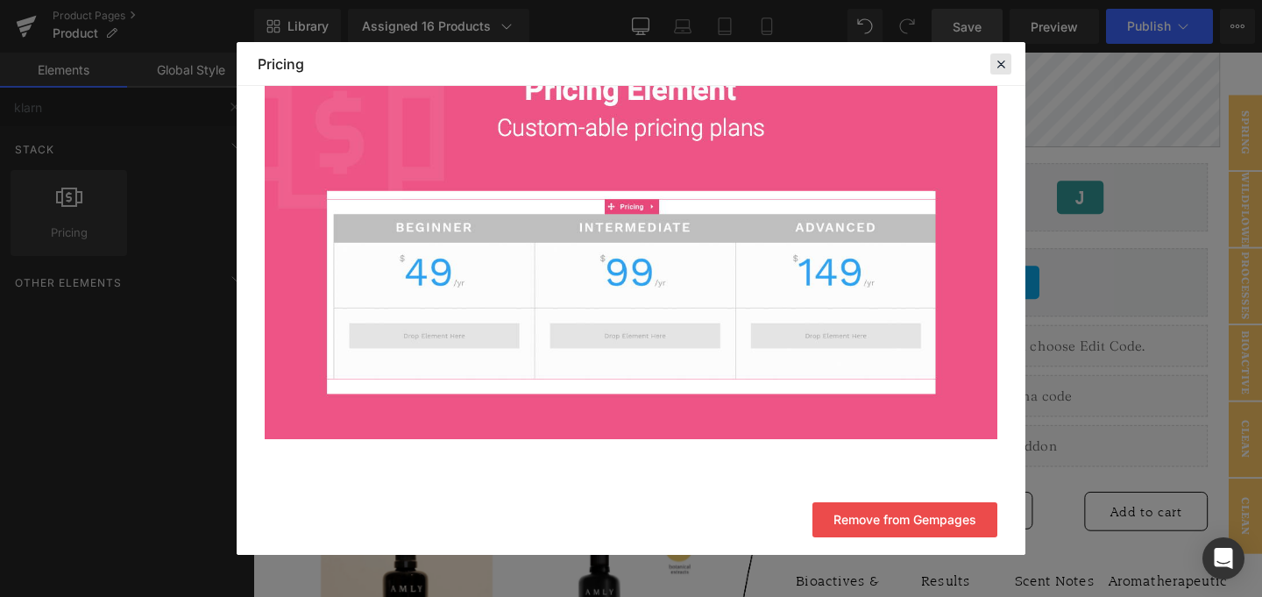
click at [998, 63] on icon at bounding box center [1001, 64] width 16 height 16
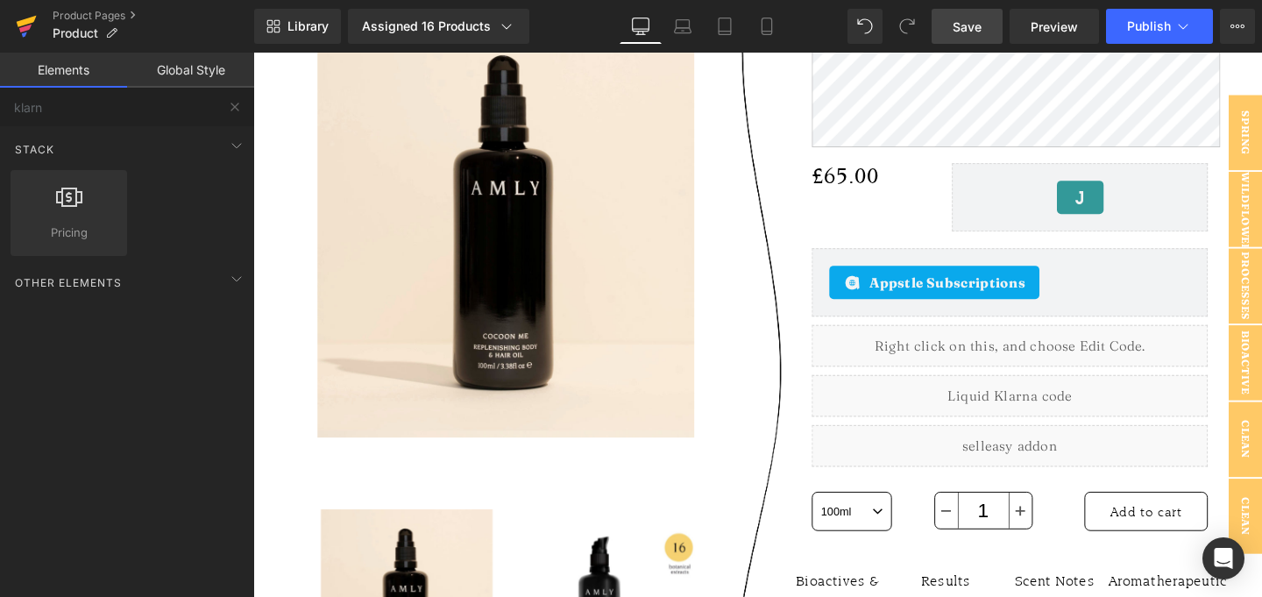
click at [25, 18] on icon at bounding box center [26, 26] width 21 height 44
